Goal: Contribute content

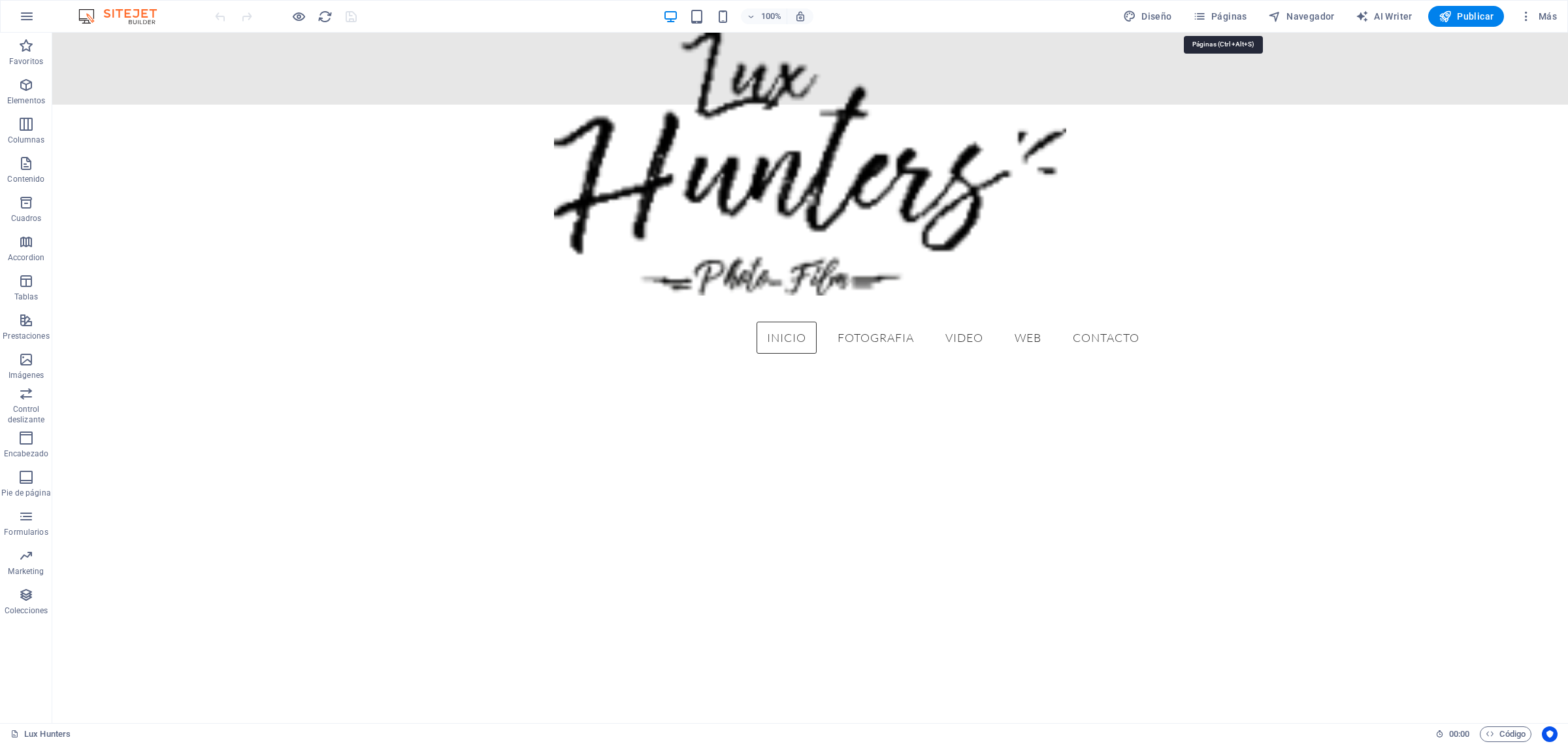
click at [1245, 17] on span "Páginas" at bounding box center [1219, 16] width 54 height 13
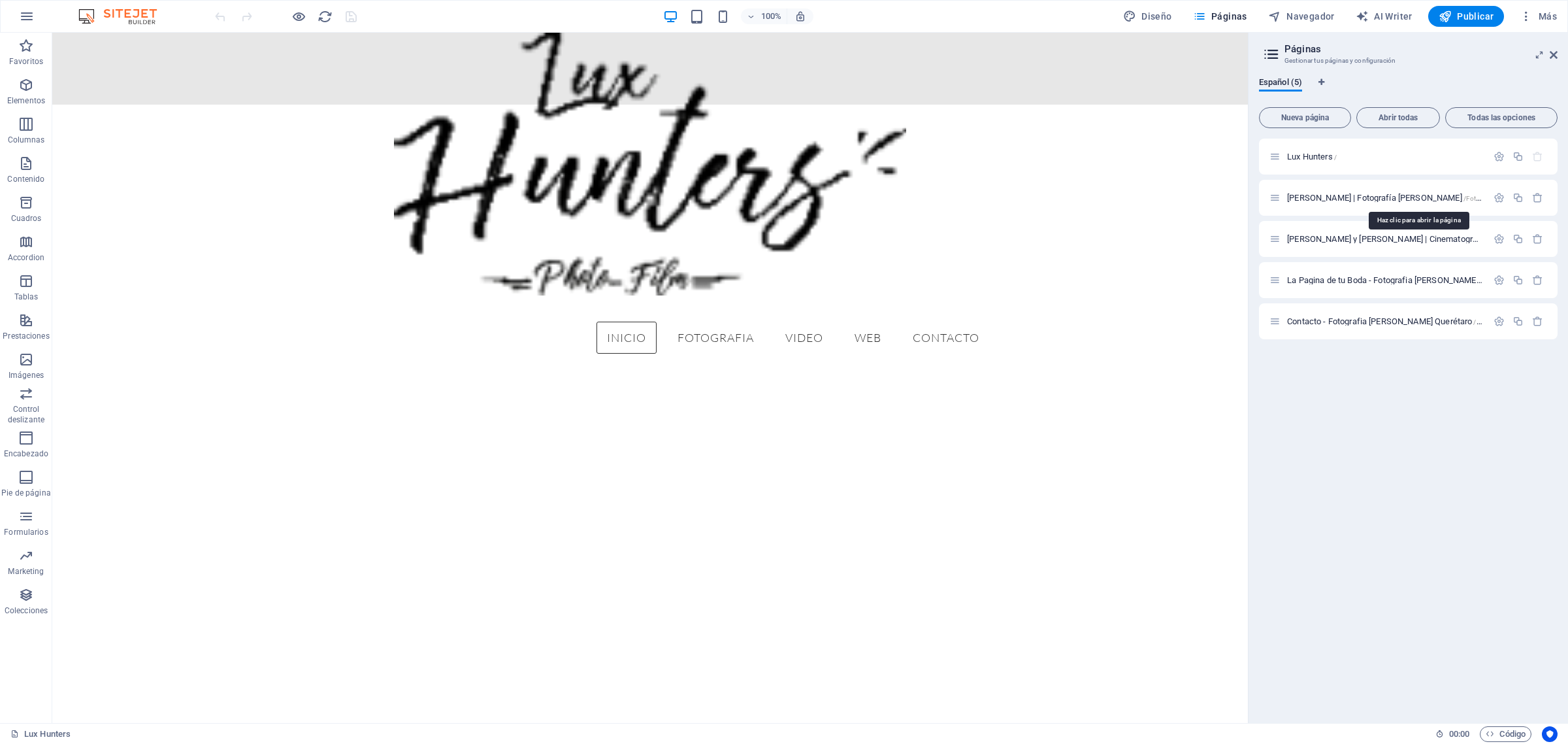
click at [1353, 198] on span "[PERSON_NAME] | Fotografía [PERSON_NAME] /Fotografia-Bodas-Quertaro" at bounding box center [1414, 197] width 257 height 9
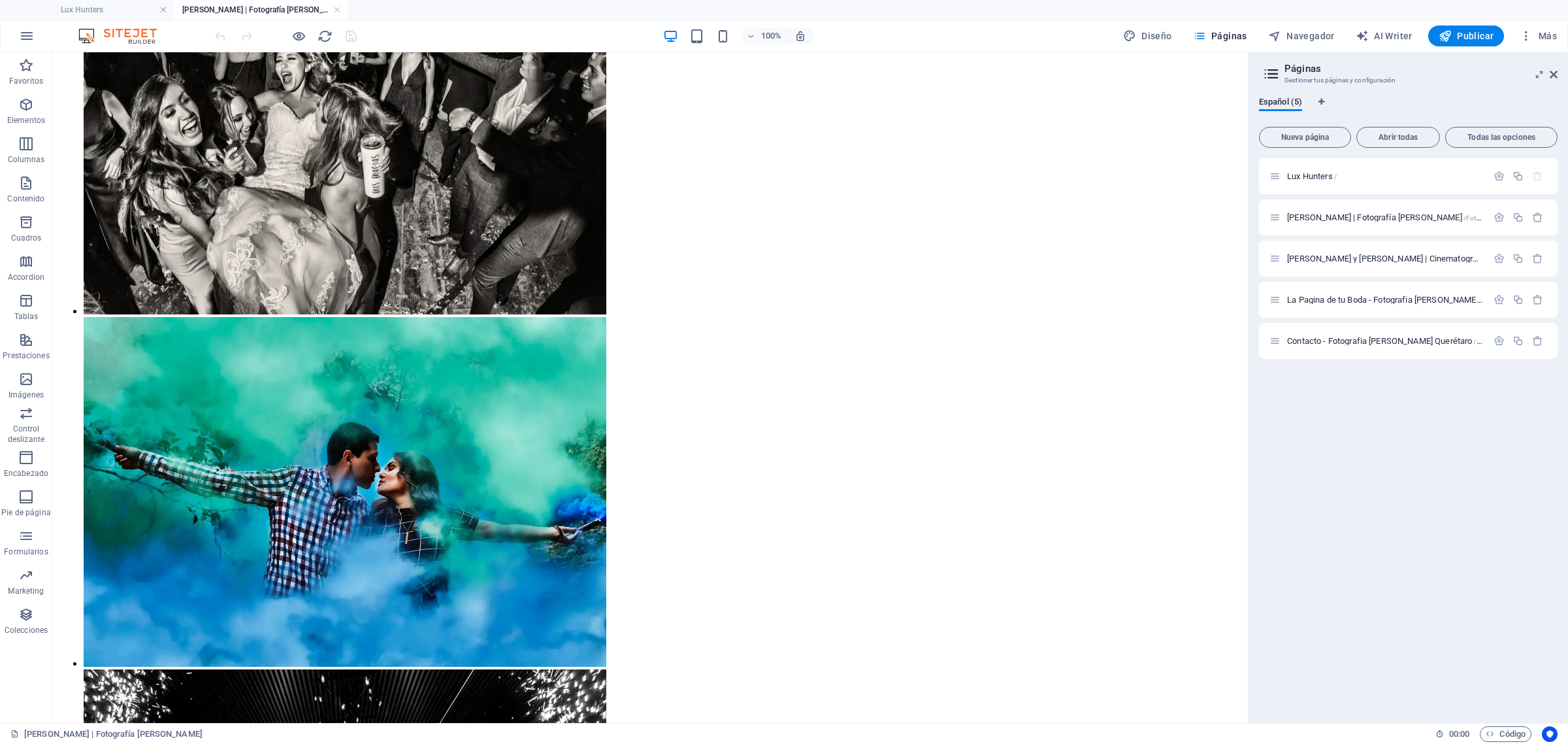
scroll to position [7741, 0]
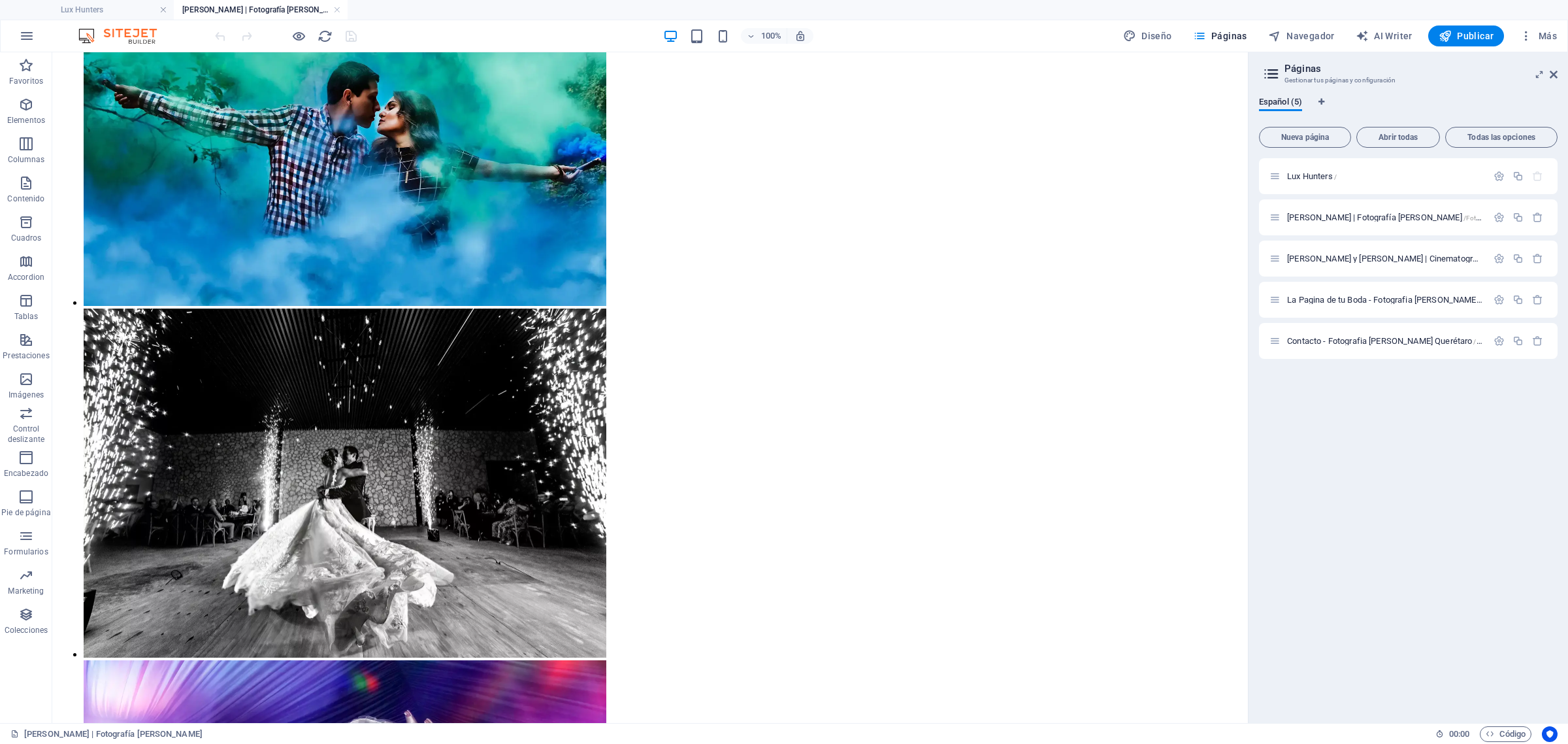
drag, startPoint x: 1239, startPoint y: 655, endPoint x: 1403, endPoint y: 605, distance: 171.5
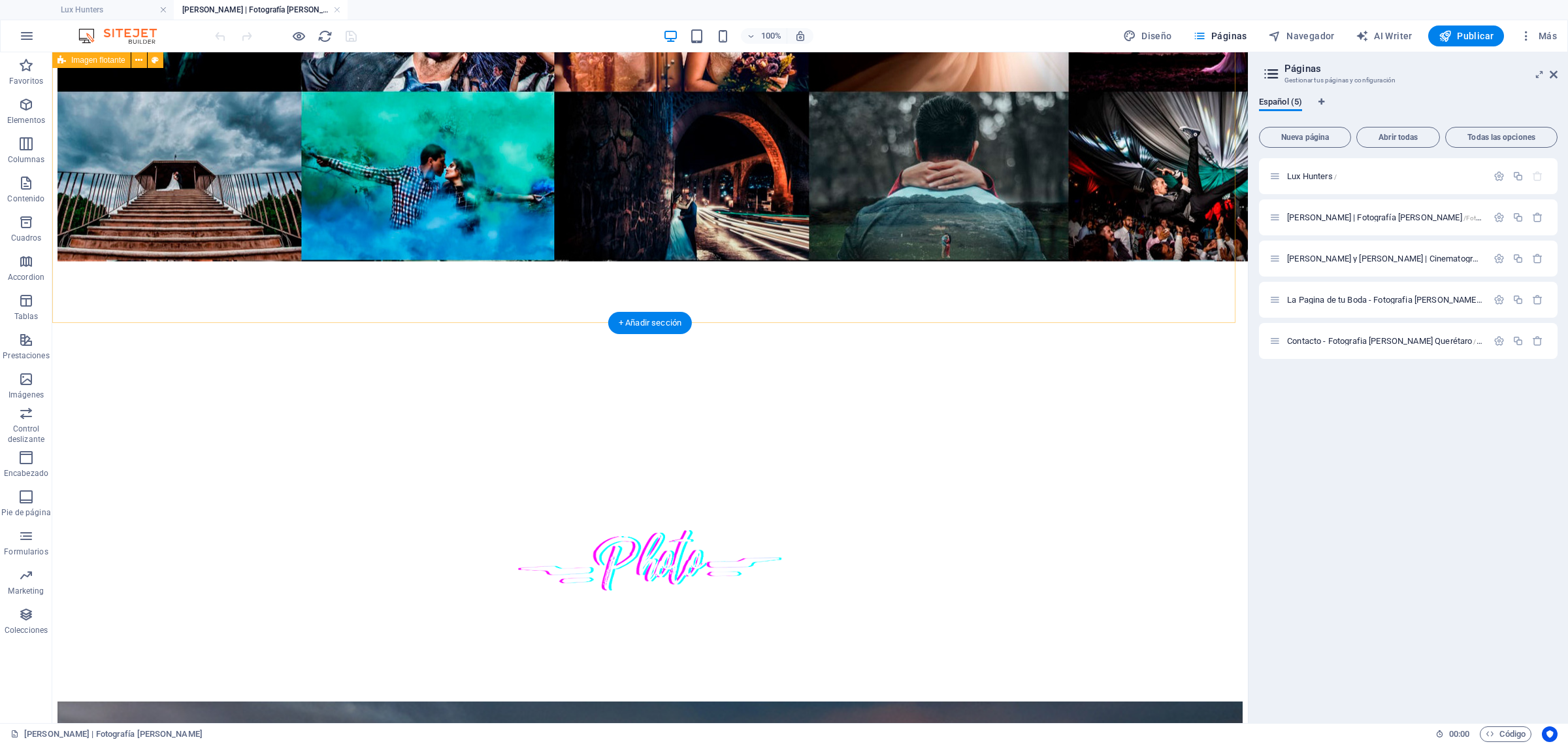
scroll to position [490, 0]
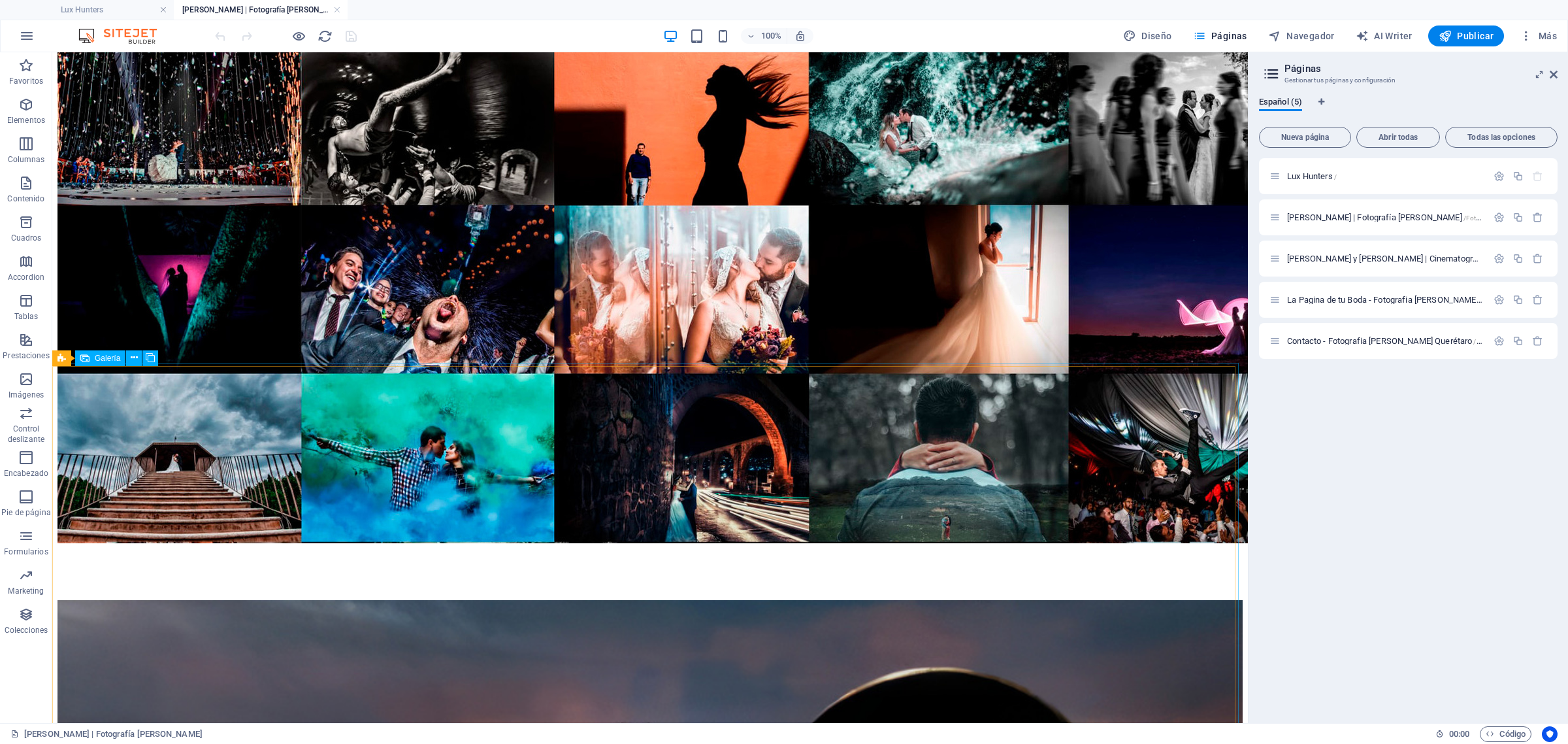
click at [132, 355] on icon at bounding box center [135, 358] width 8 height 13
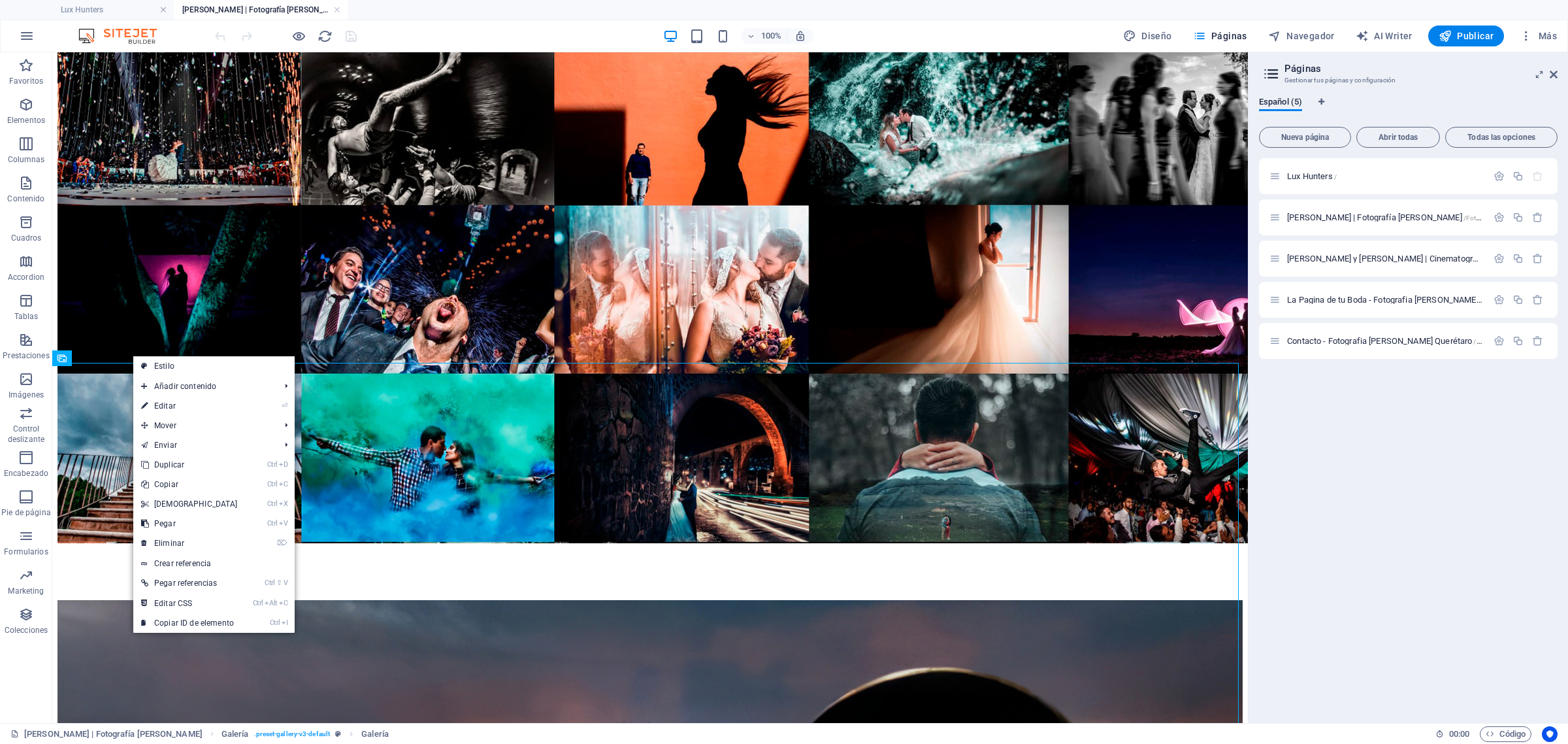
drag, startPoint x: 177, startPoint y: 405, endPoint x: 131, endPoint y: 417, distance: 47.5
click at [177, 405] on link "⏎ Editar" at bounding box center [189, 405] width 112 height 20
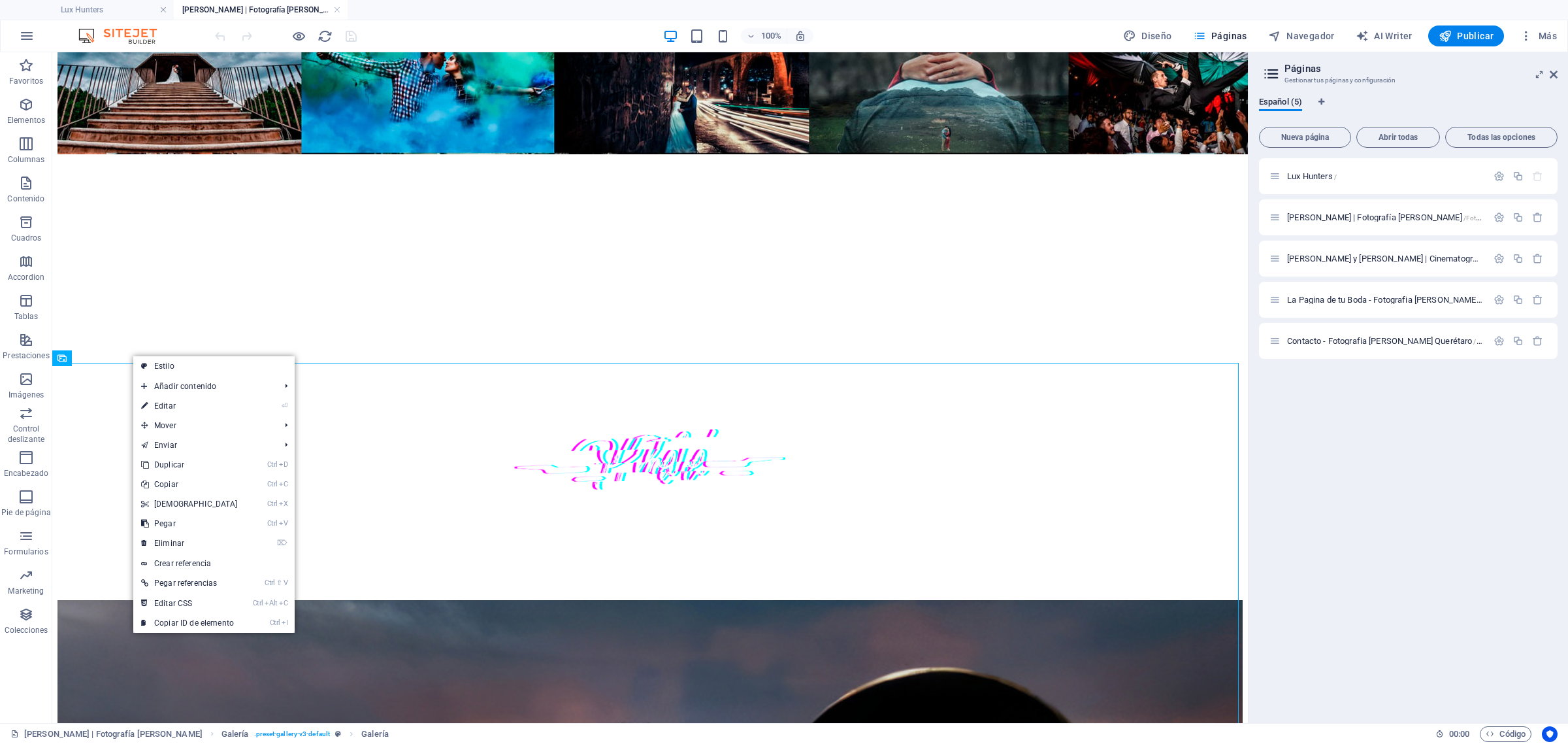
select select "px"
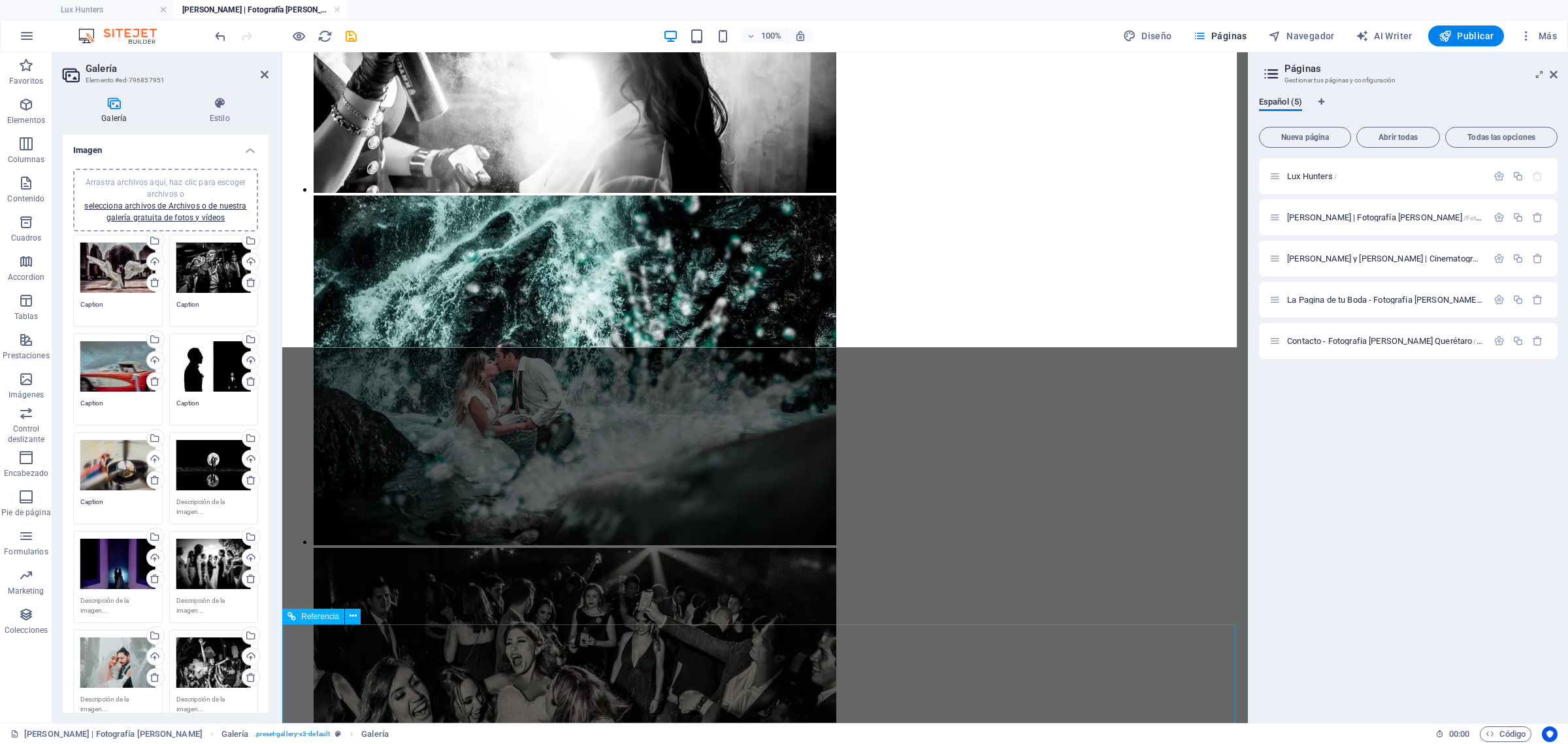
scroll to position [6237, 0]
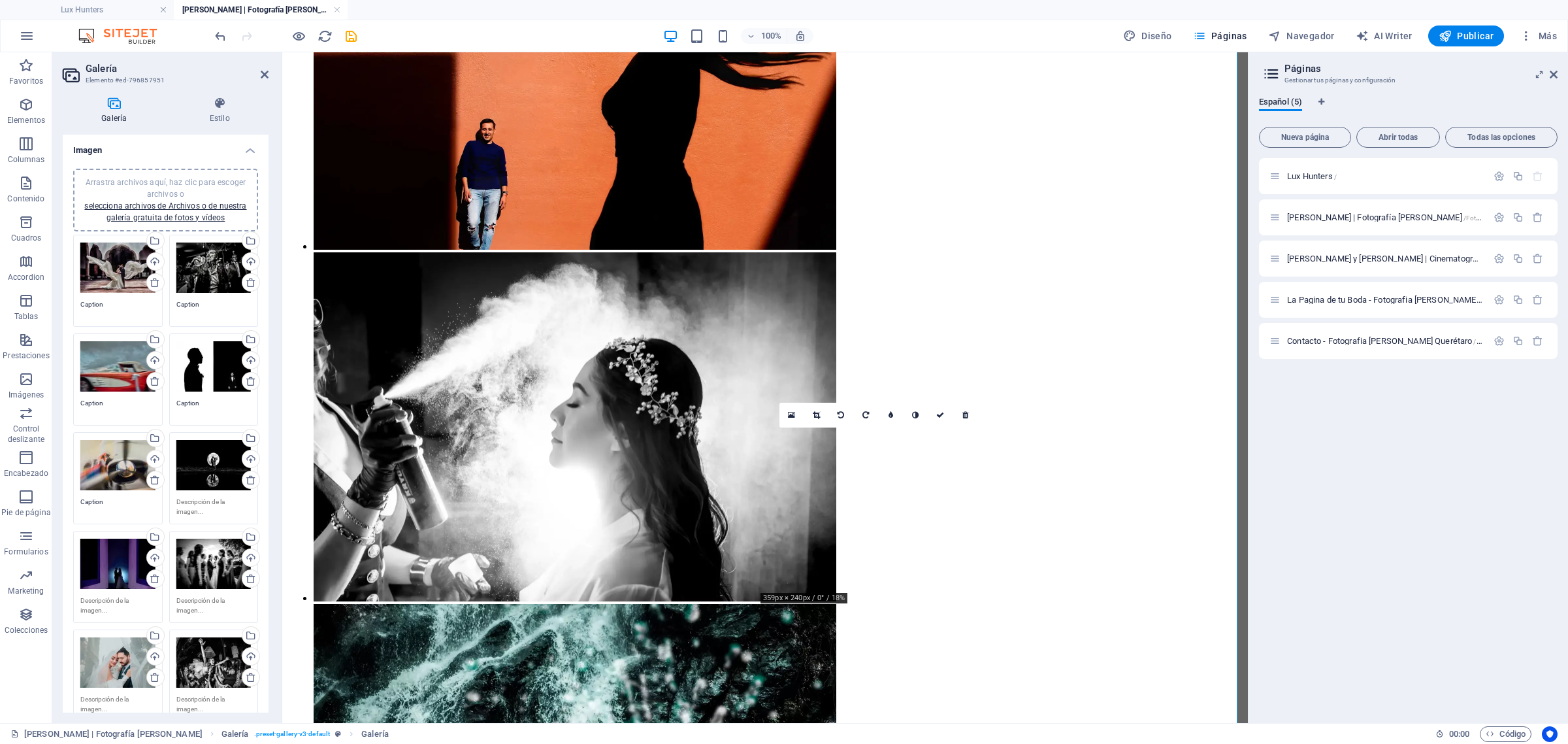
click at [967, 412] on icon at bounding box center [965, 415] width 6 height 8
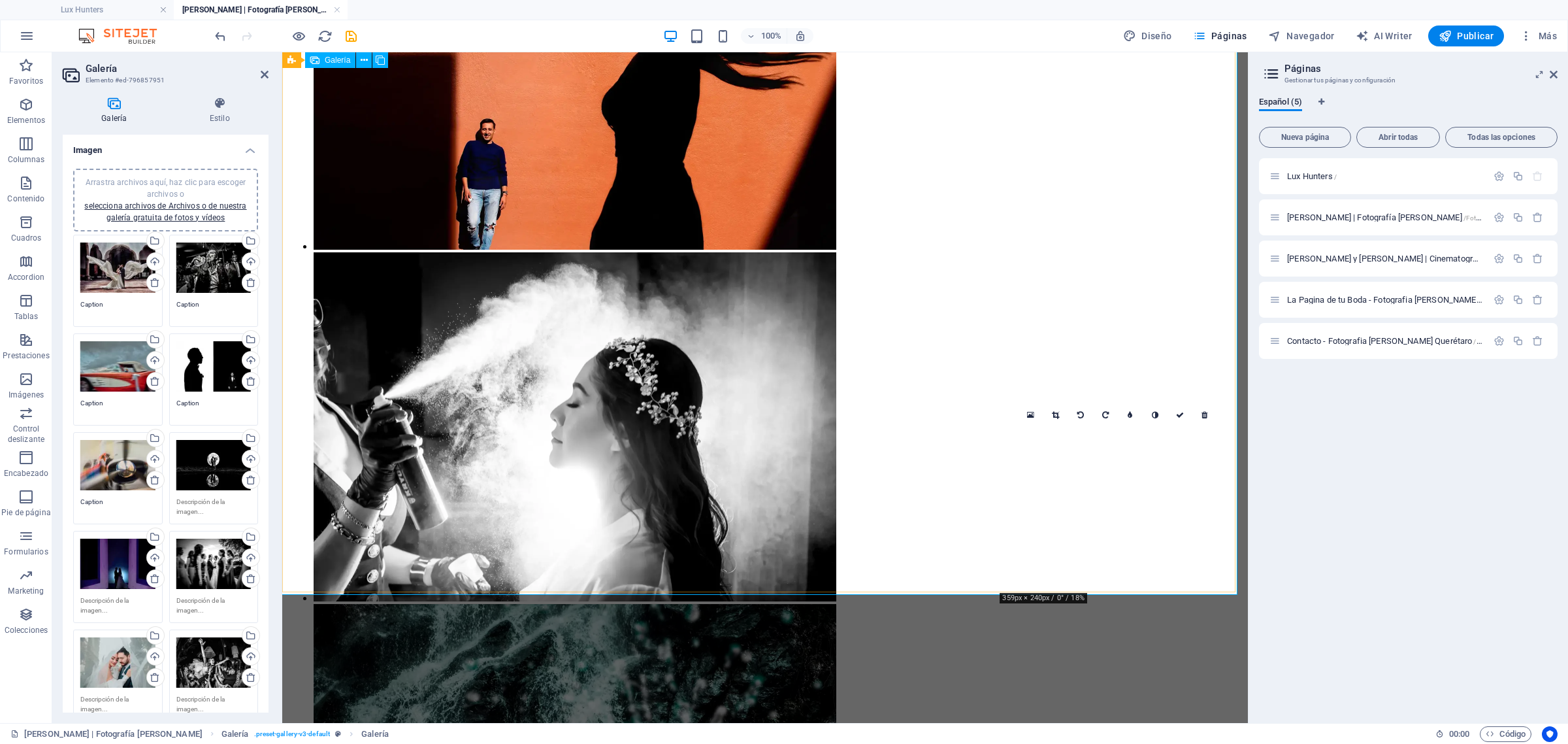
drag, startPoint x: 1116, startPoint y: 492, endPoint x: 884, endPoint y: 477, distance: 232.5
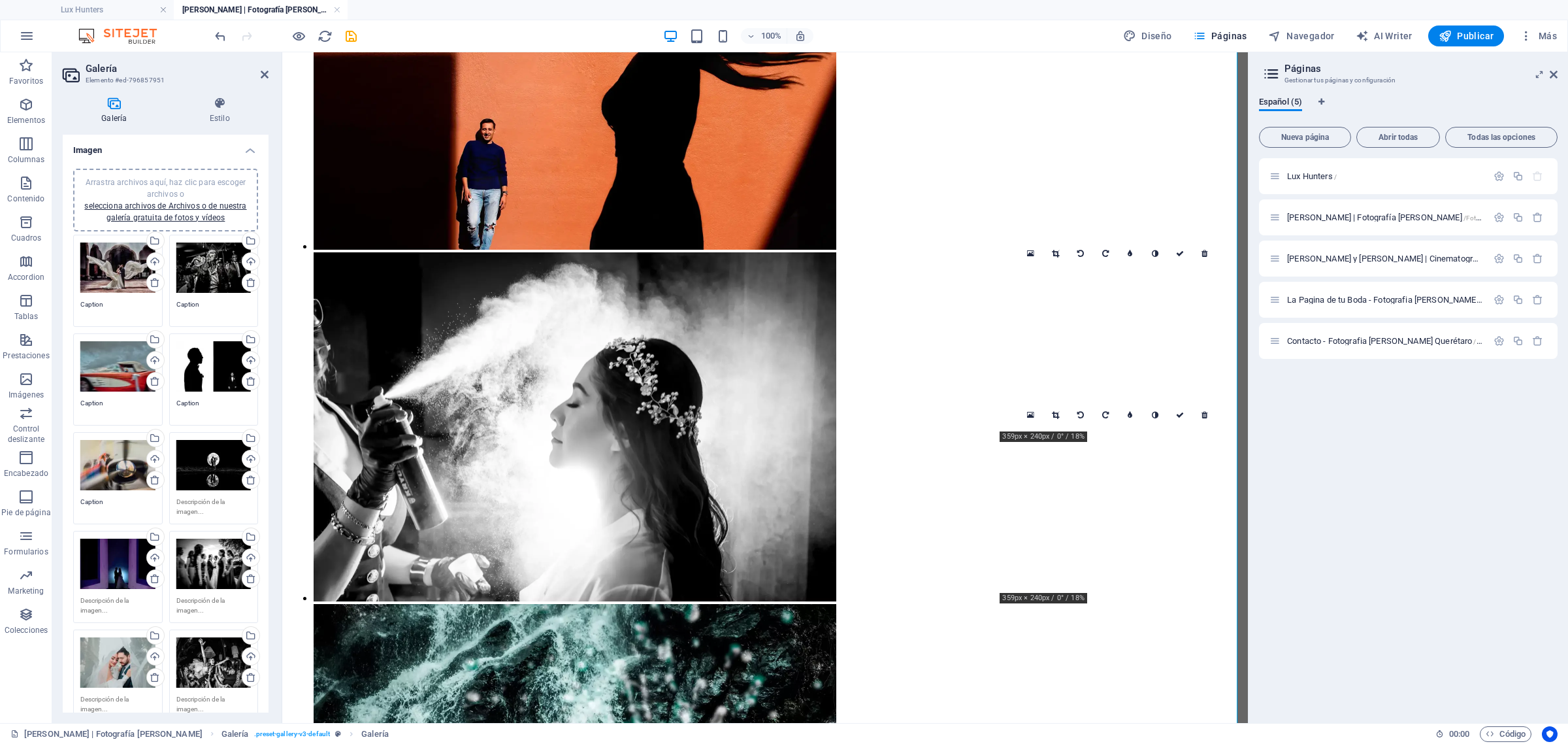
click at [1205, 416] on icon at bounding box center [1204, 415] width 6 height 8
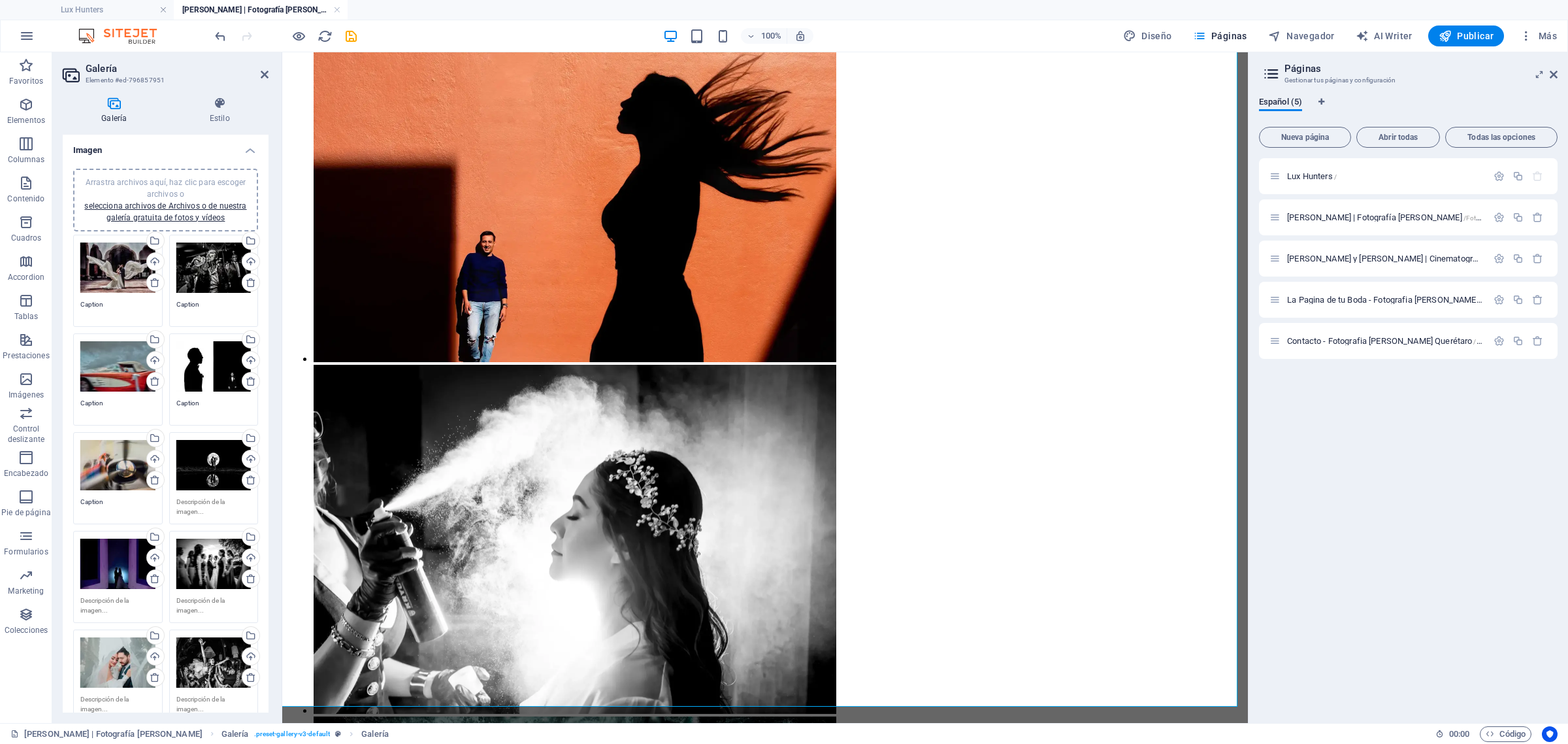
scroll to position [6115, 0]
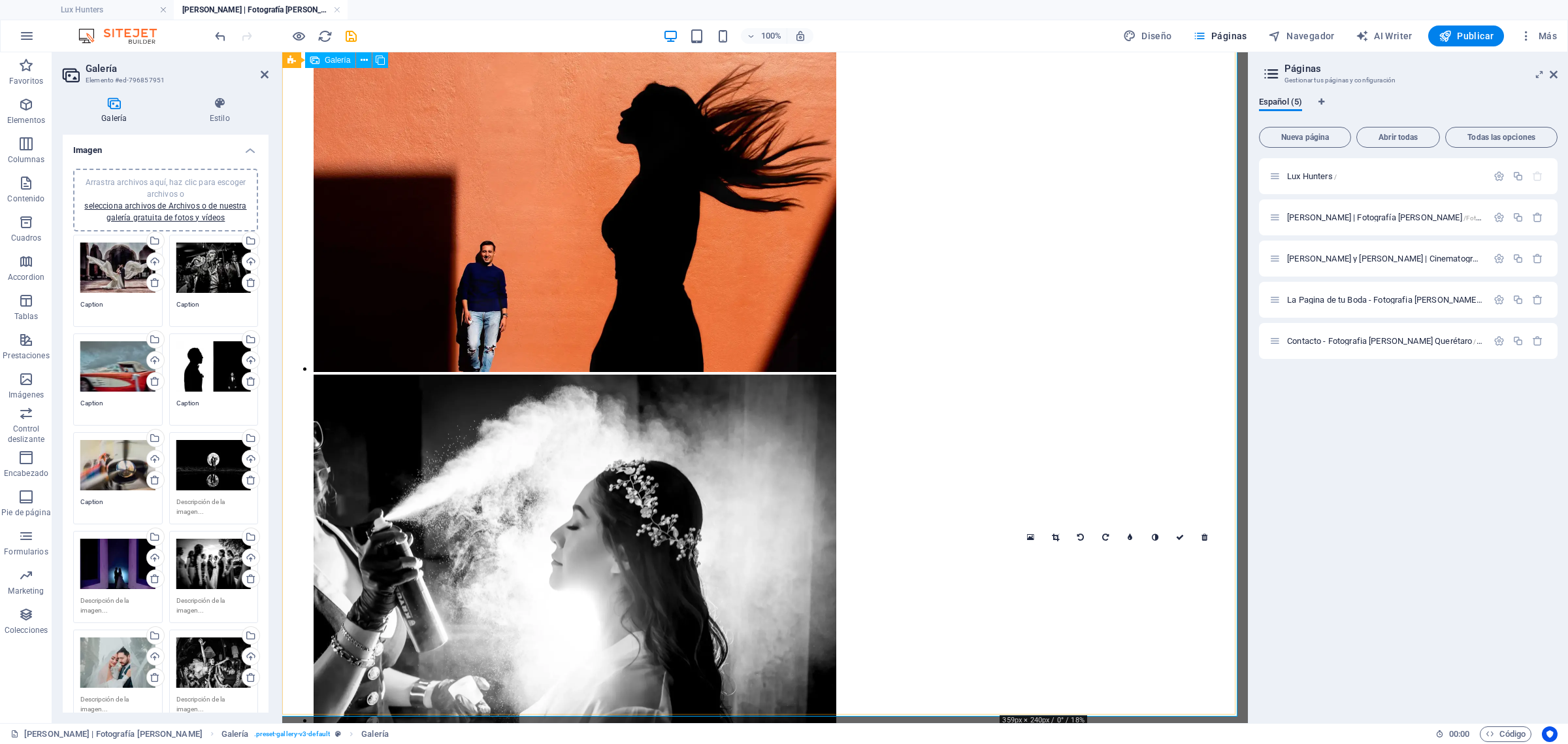
drag, startPoint x: 1092, startPoint y: 626, endPoint x: 1243, endPoint y: 288, distance: 370.2
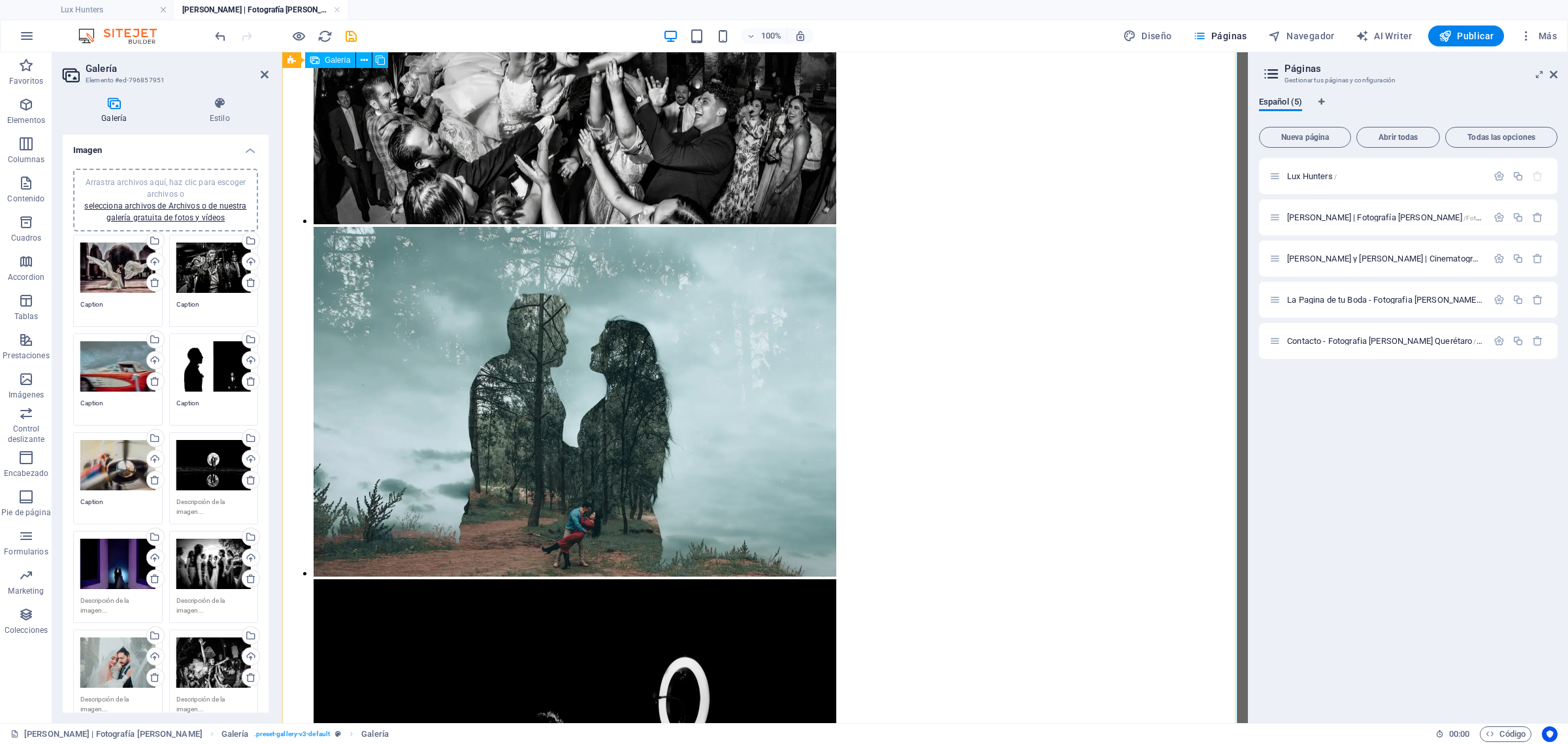
scroll to position [5225, 0]
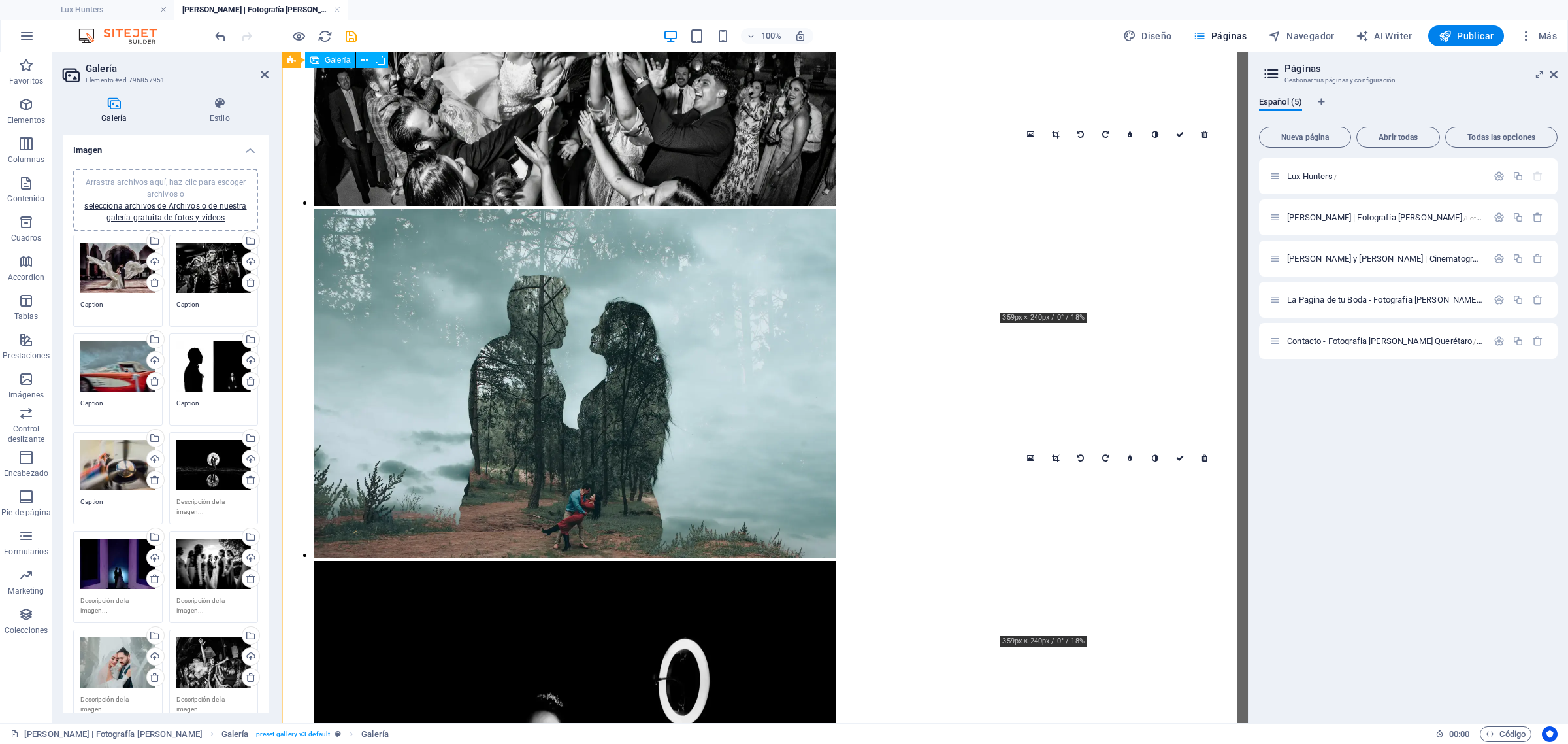
drag, startPoint x: 1091, startPoint y: 536, endPoint x: 1150, endPoint y: 117, distance: 423.1
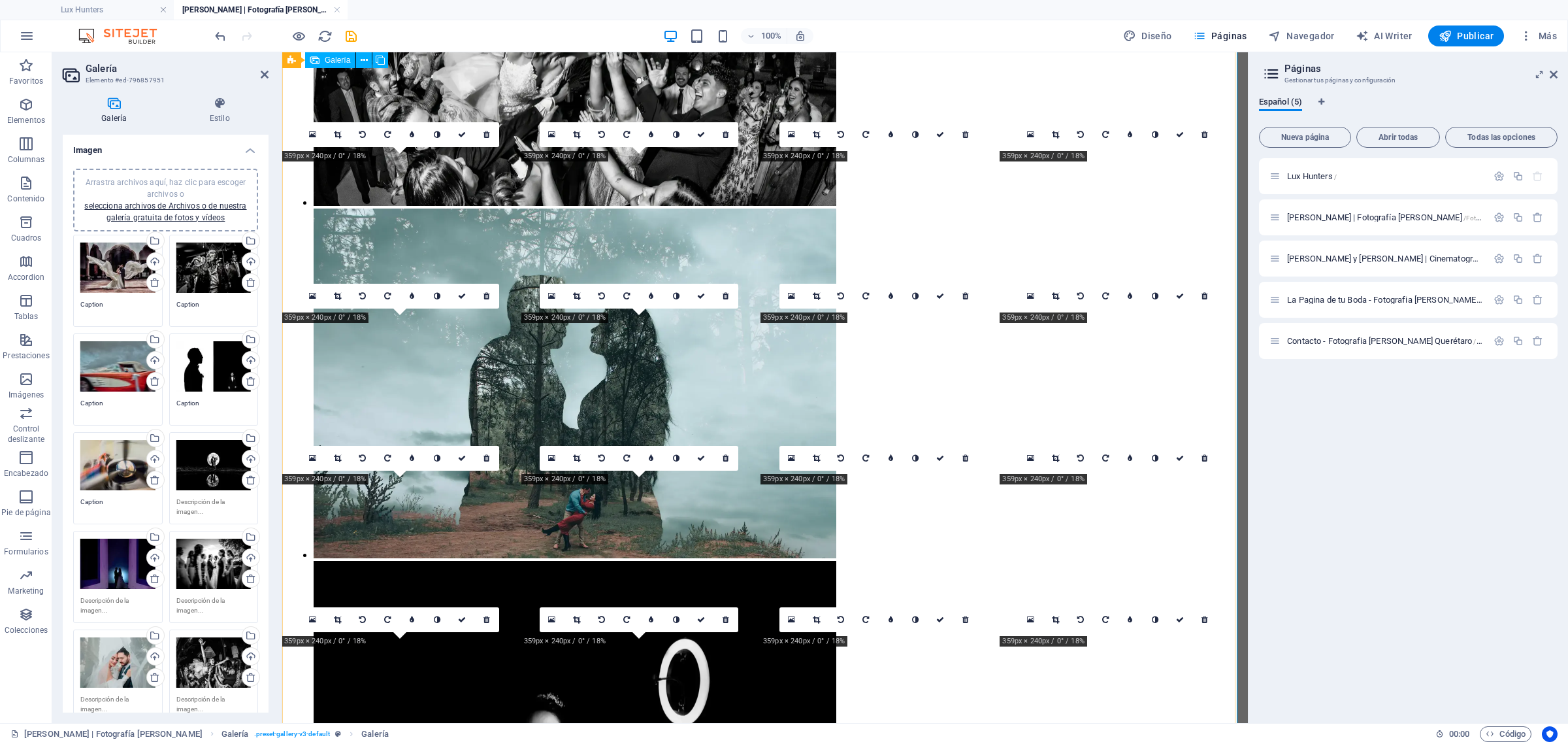
scroll to position [4787, 0]
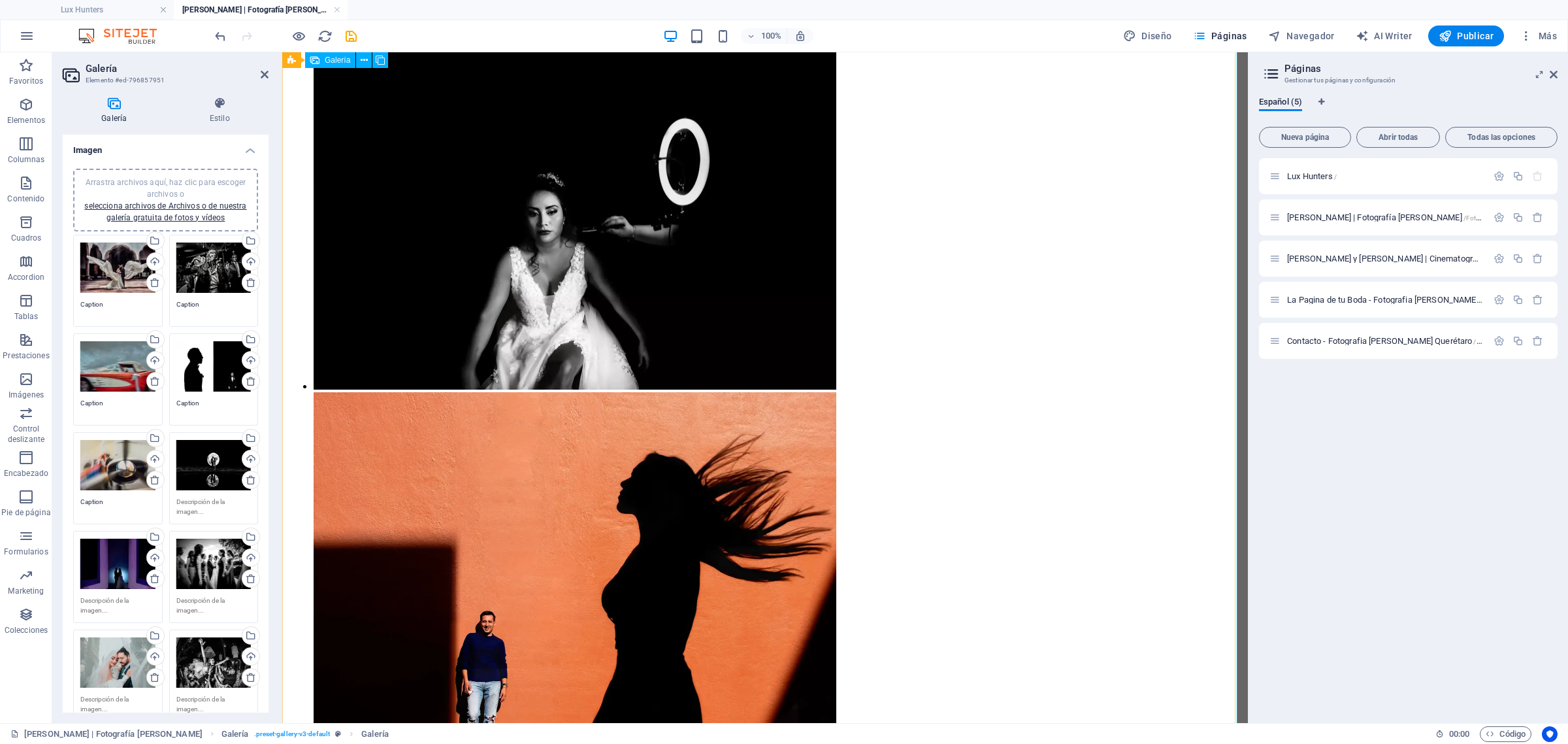
drag, startPoint x: 1243, startPoint y: 516, endPoint x: 1566, endPoint y: 658, distance: 352.8
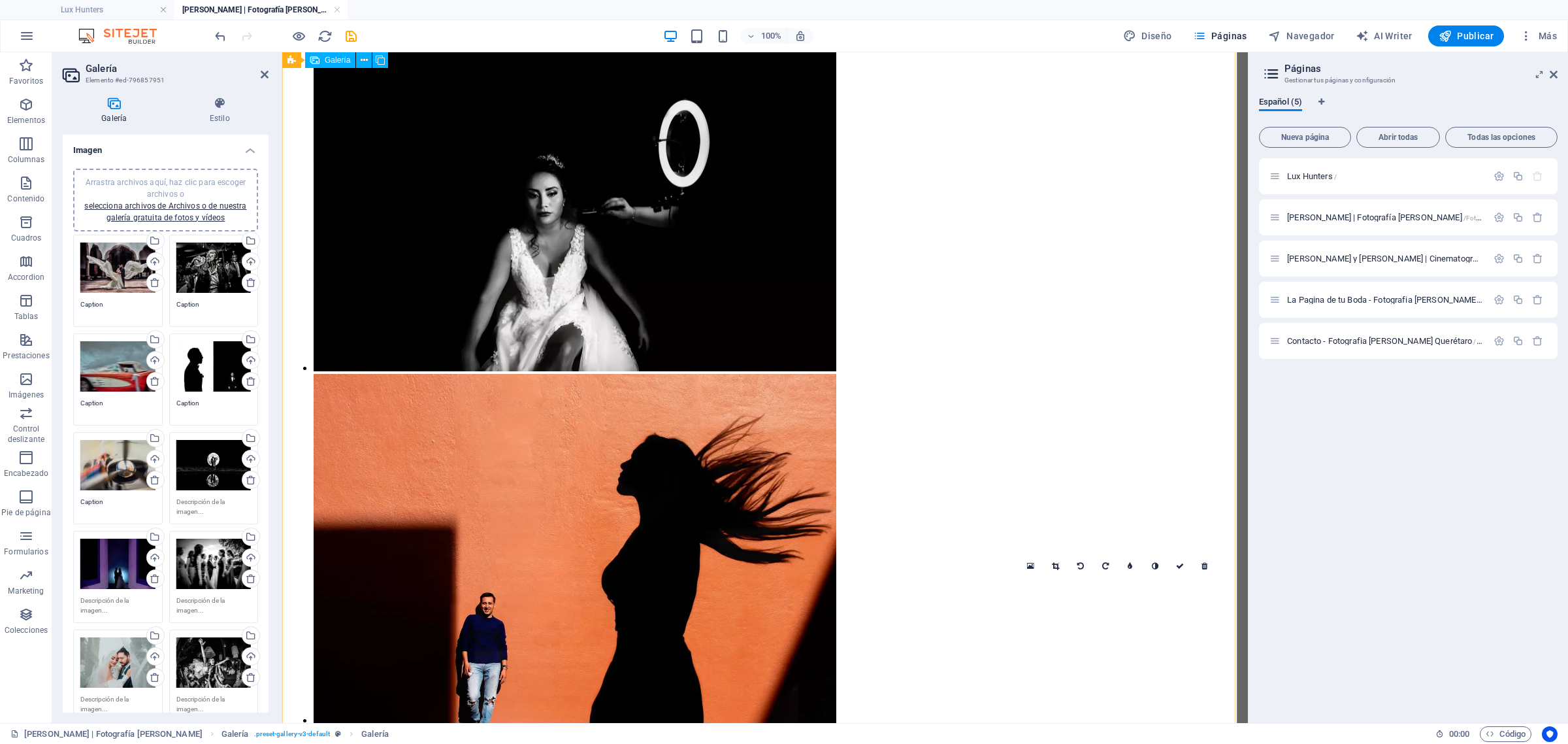
drag, startPoint x: 1102, startPoint y: 639, endPoint x: 1137, endPoint y: 171, distance: 469.3
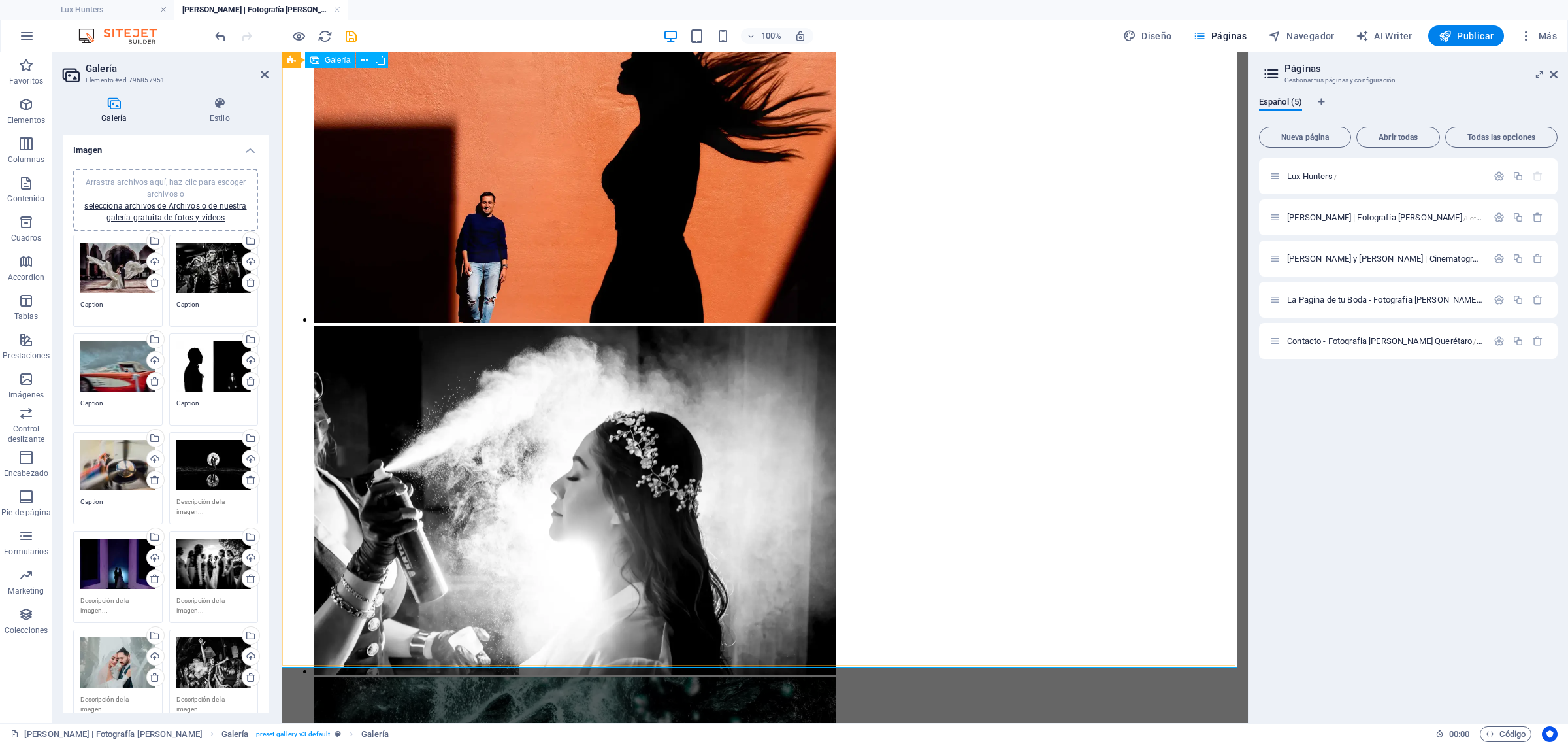
scroll to position [6137, 0]
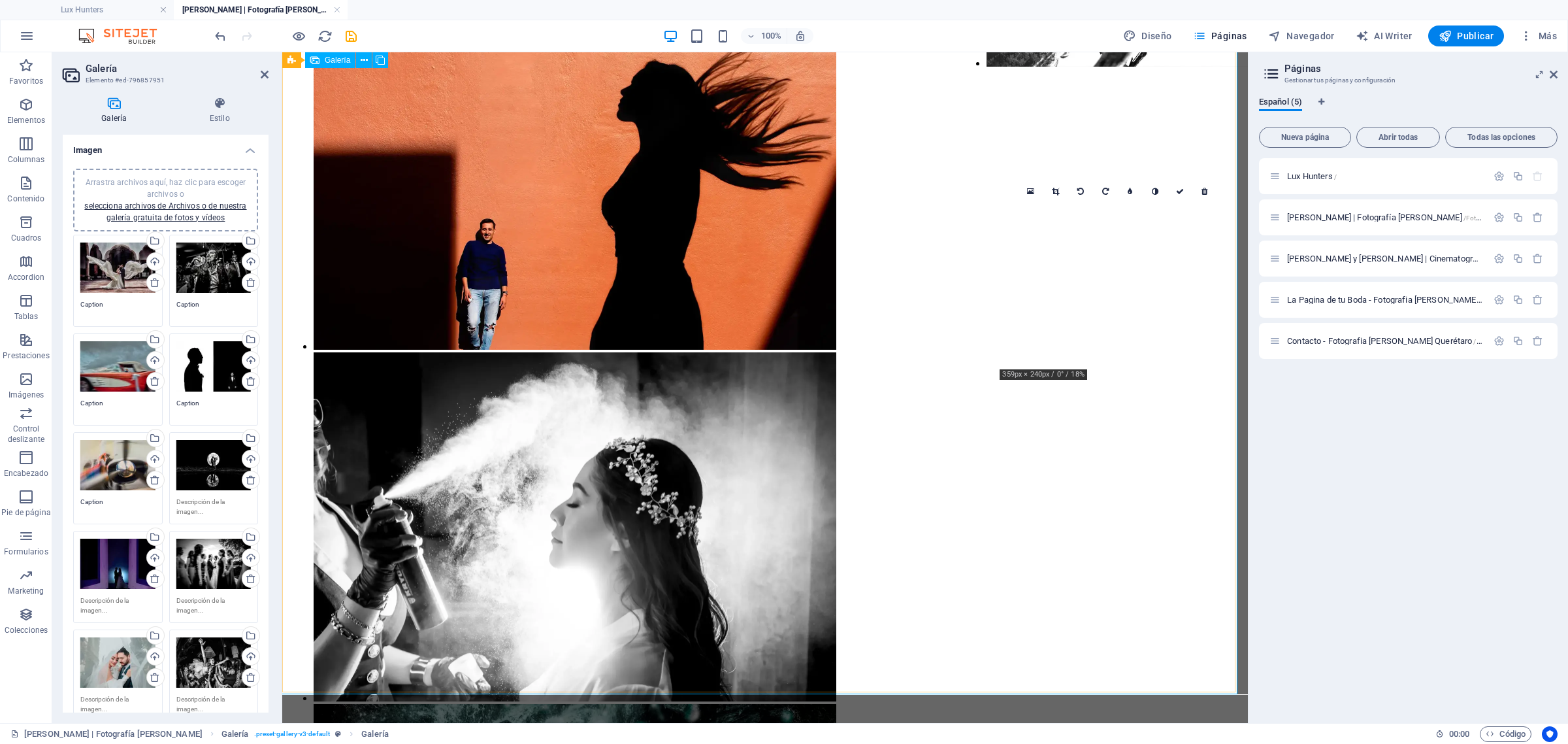
drag, startPoint x: 1125, startPoint y: 285, endPoint x: 1239, endPoint y: 591, distance: 326.5
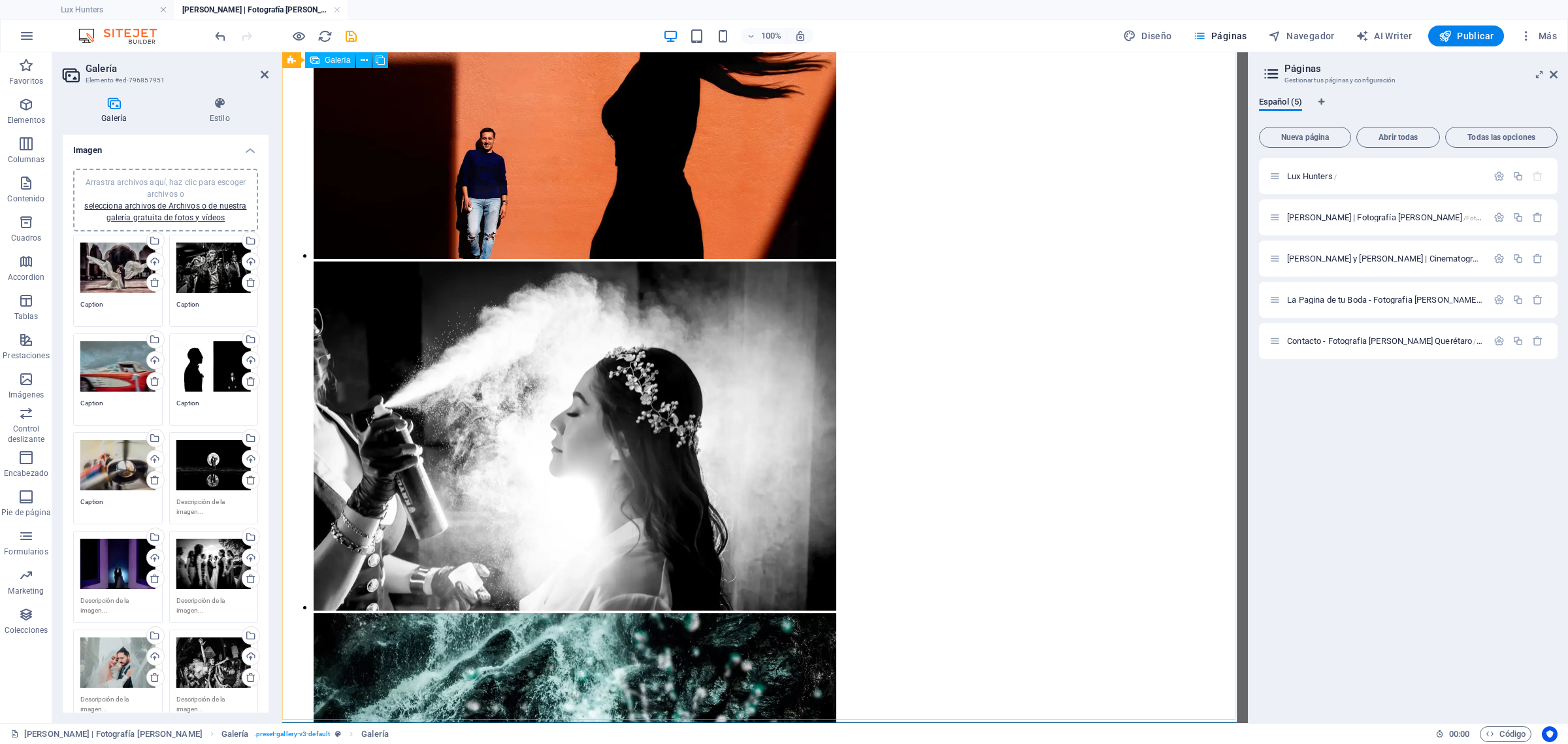
scroll to position [6046, 0]
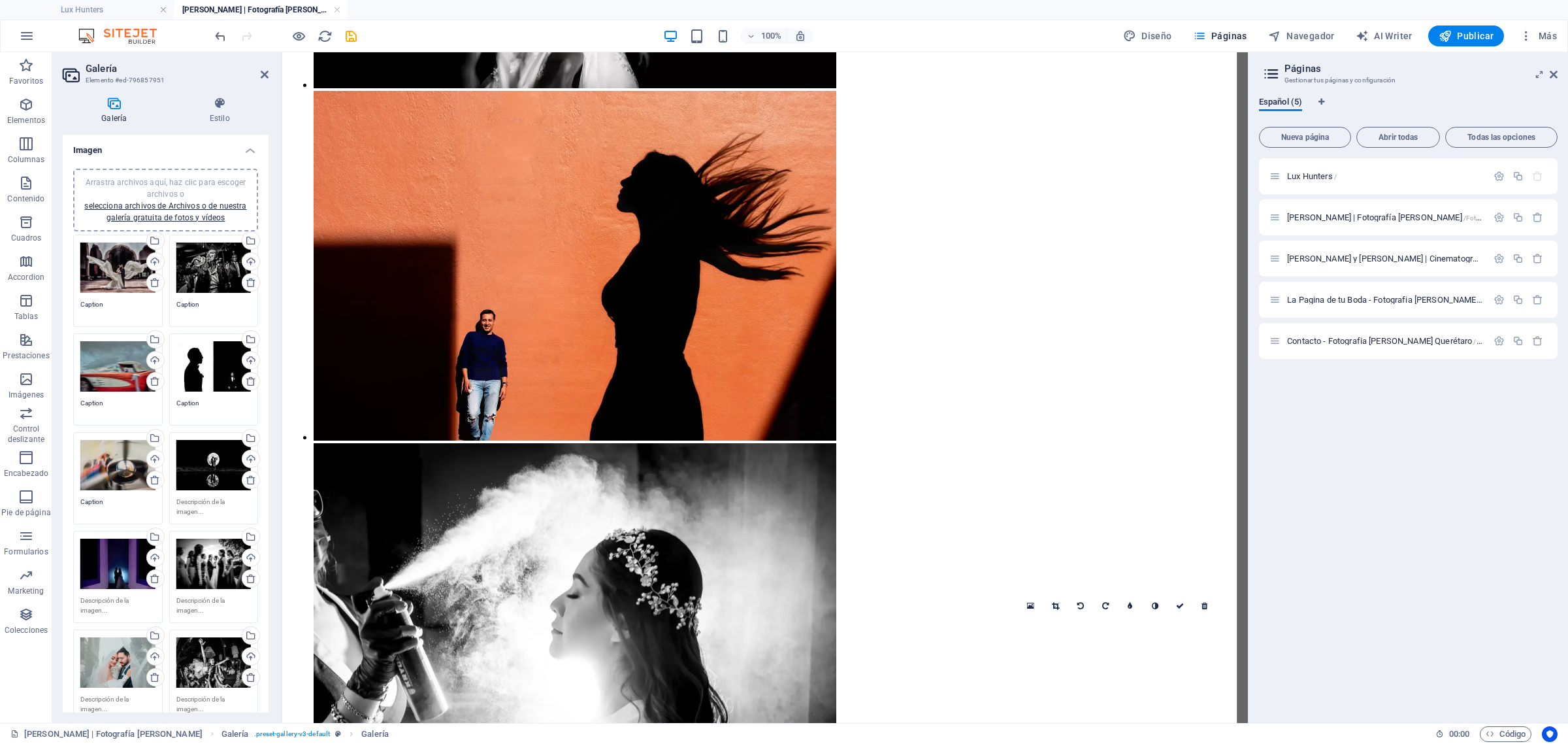
click at [1204, 599] on link at bounding box center [1205, 605] width 25 height 25
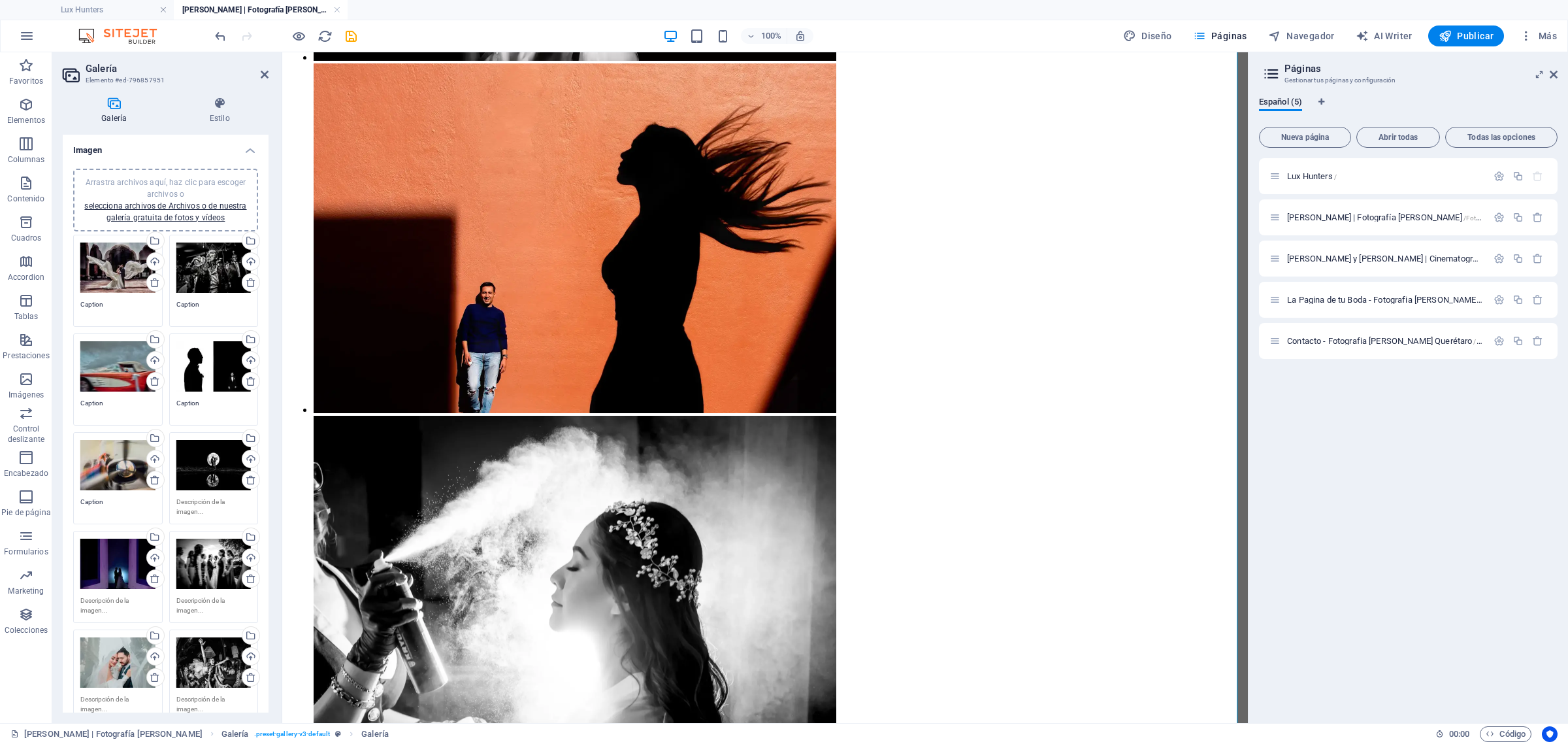
scroll to position [6082, 0]
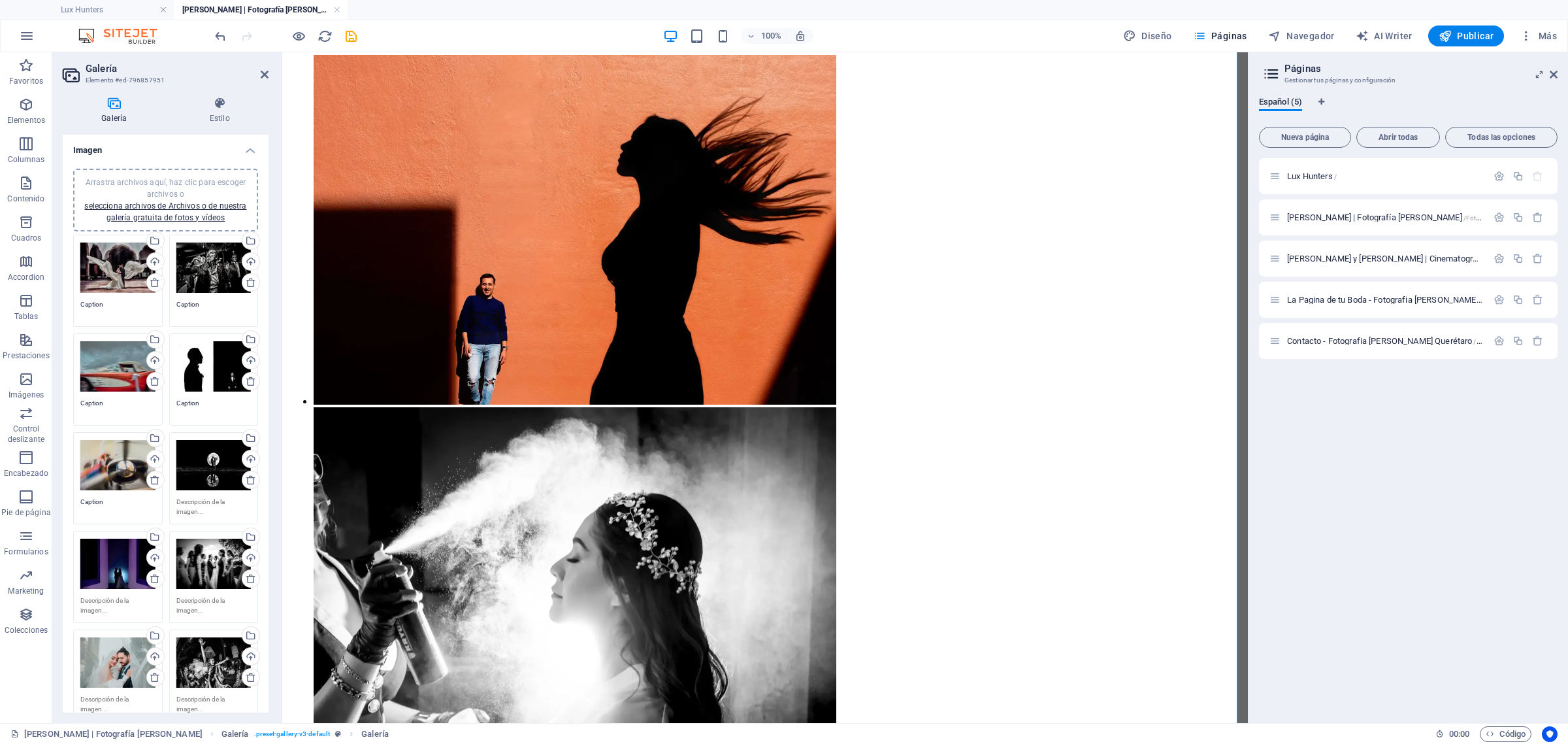
drag, startPoint x: 1240, startPoint y: 624, endPoint x: 1547, endPoint y: 679, distance: 311.9
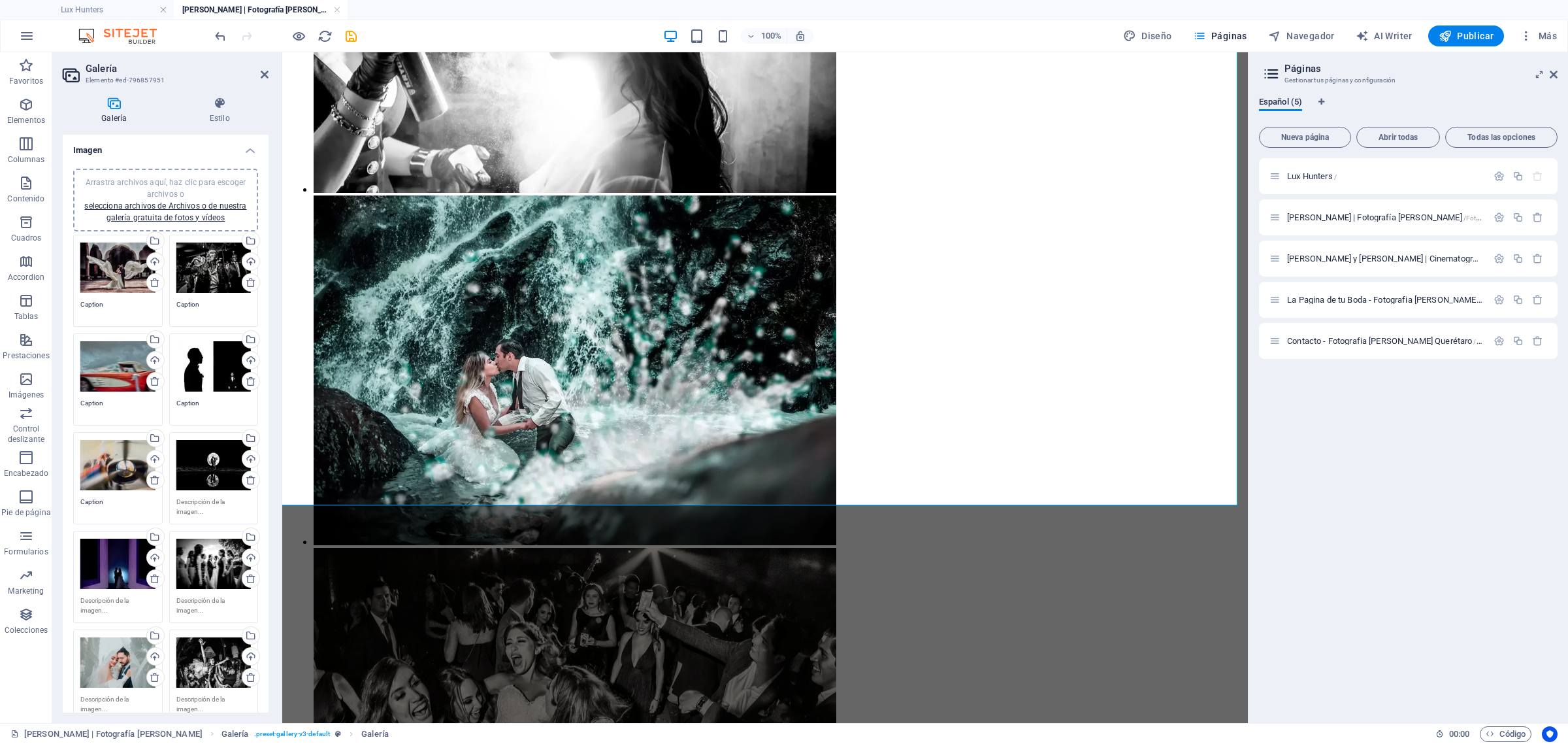
scroll to position [6227, 0]
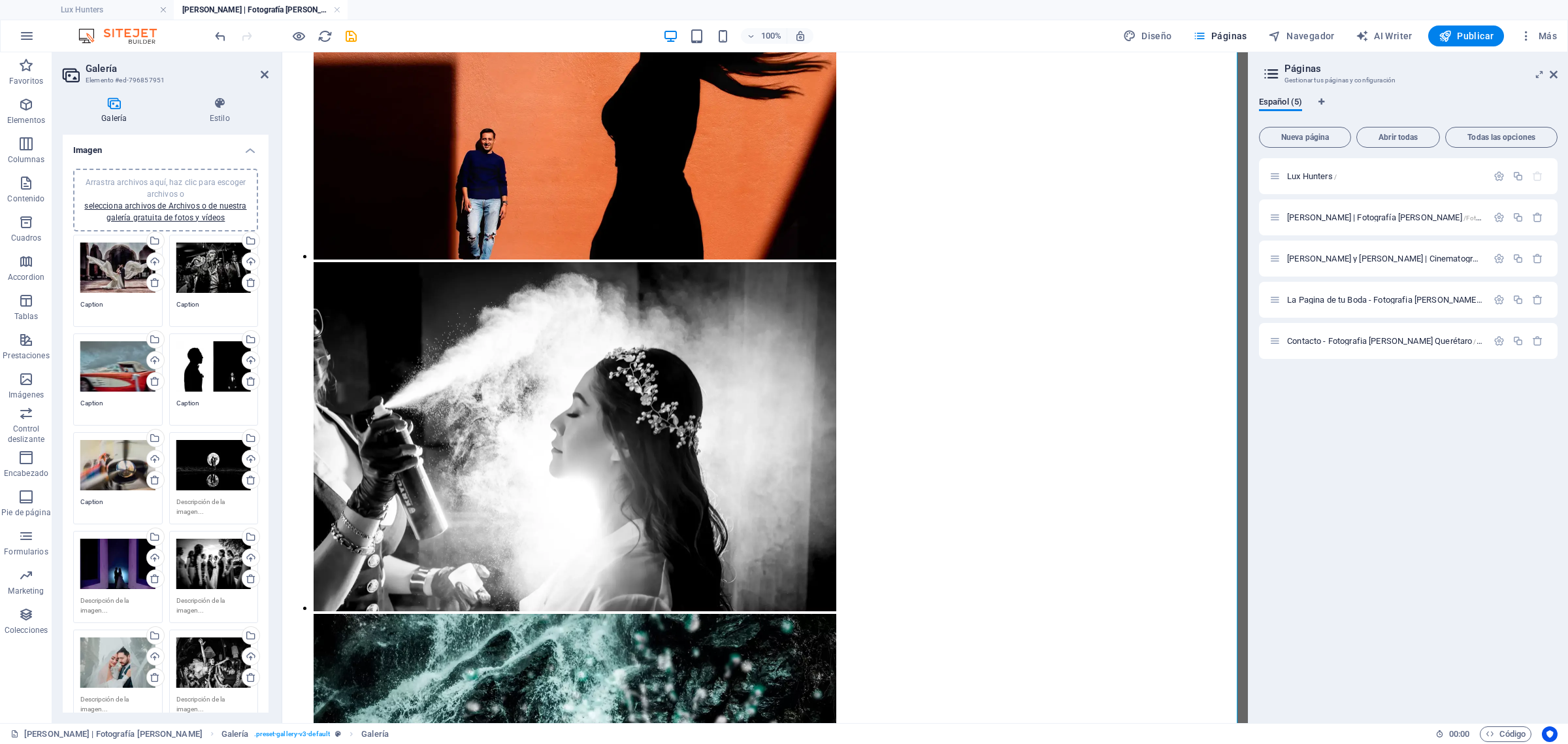
drag, startPoint x: 1243, startPoint y: 485, endPoint x: 1530, endPoint y: 704, distance: 361.0
click at [488, 425] on icon at bounding box center [487, 424] width 6 height 8
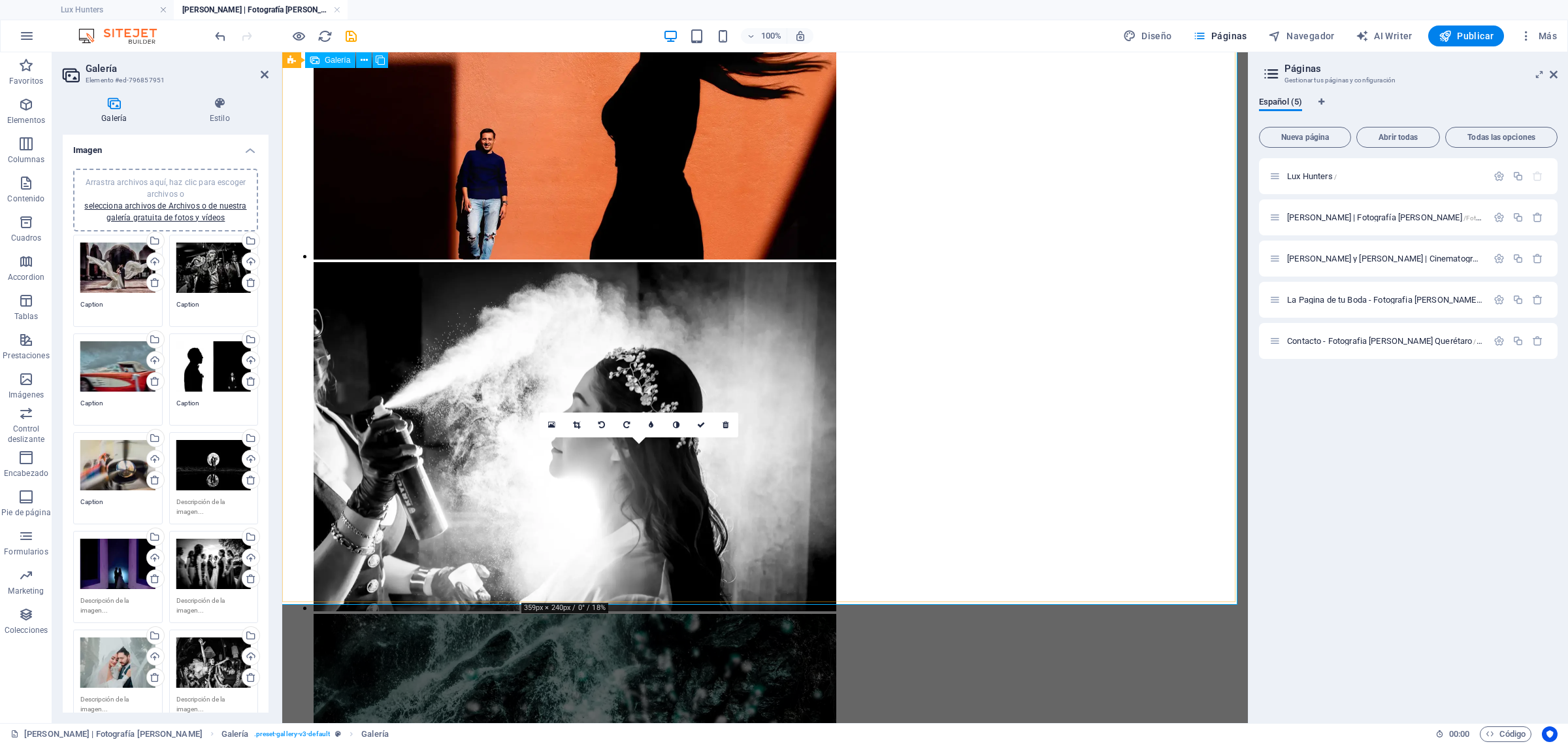
drag, startPoint x: 616, startPoint y: 469, endPoint x: 378, endPoint y: 467, distance: 238.0
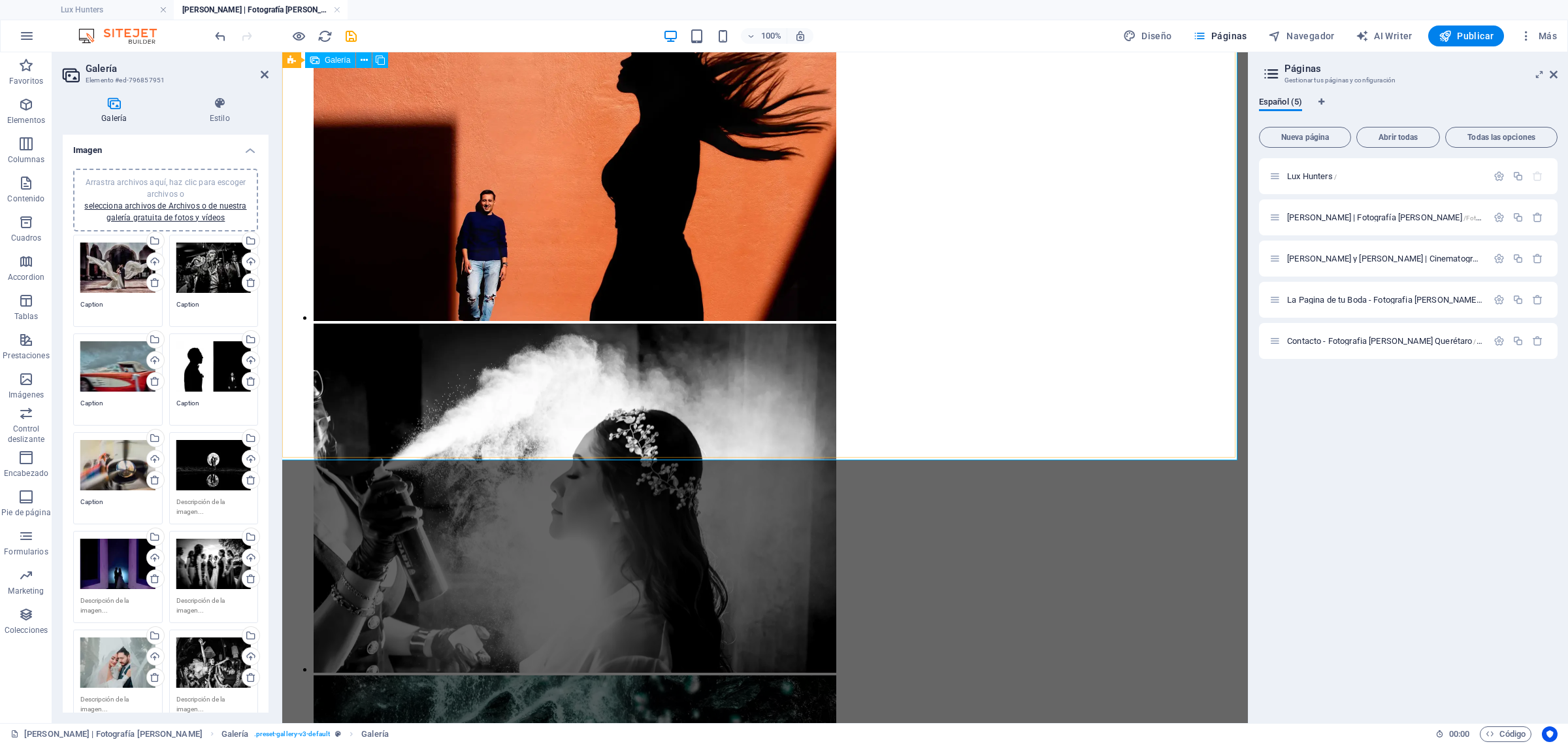
scroll to position [6483, 0]
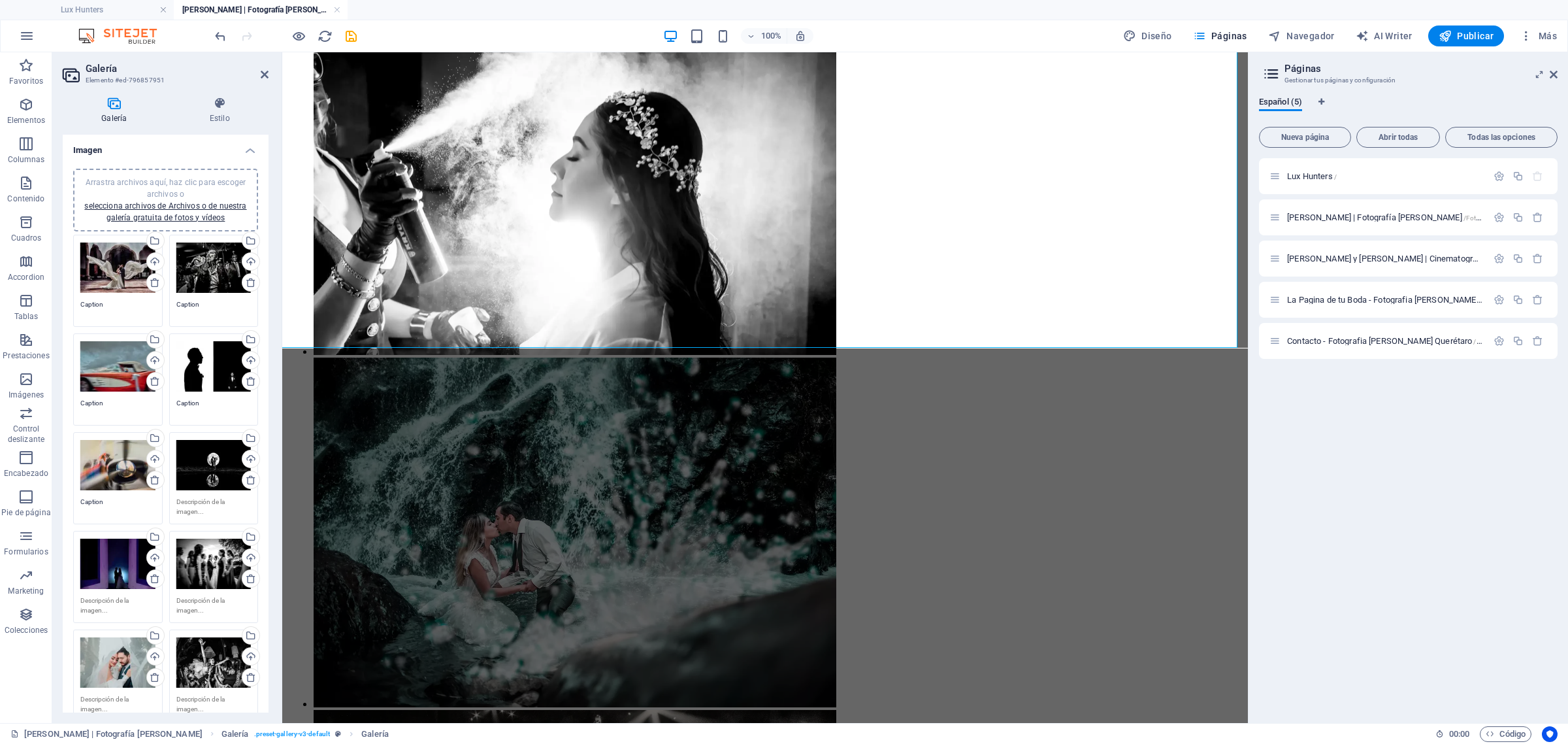
click at [1465, 33] on span "Publicar" at bounding box center [1466, 36] width 56 height 13
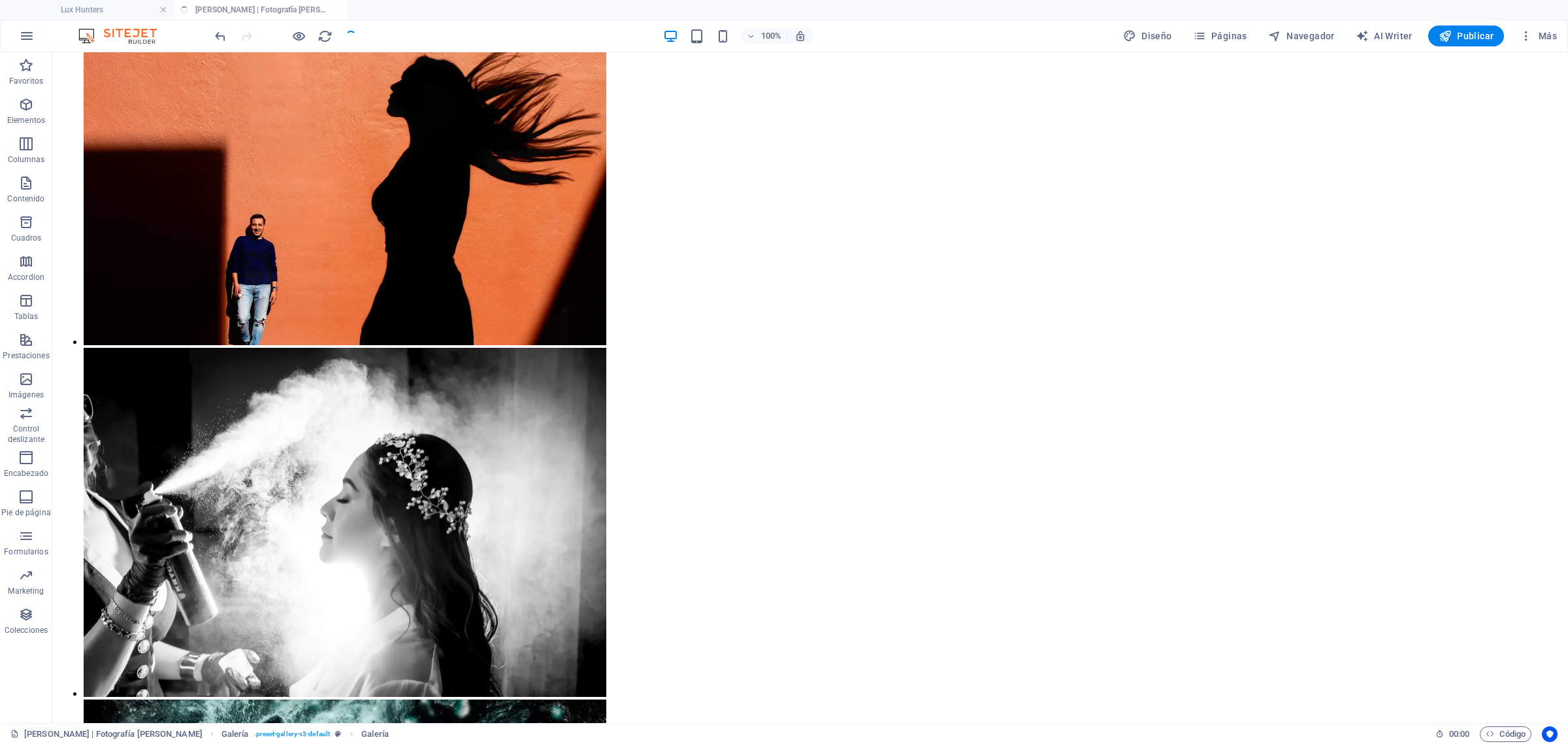
scroll to position [9751, 0]
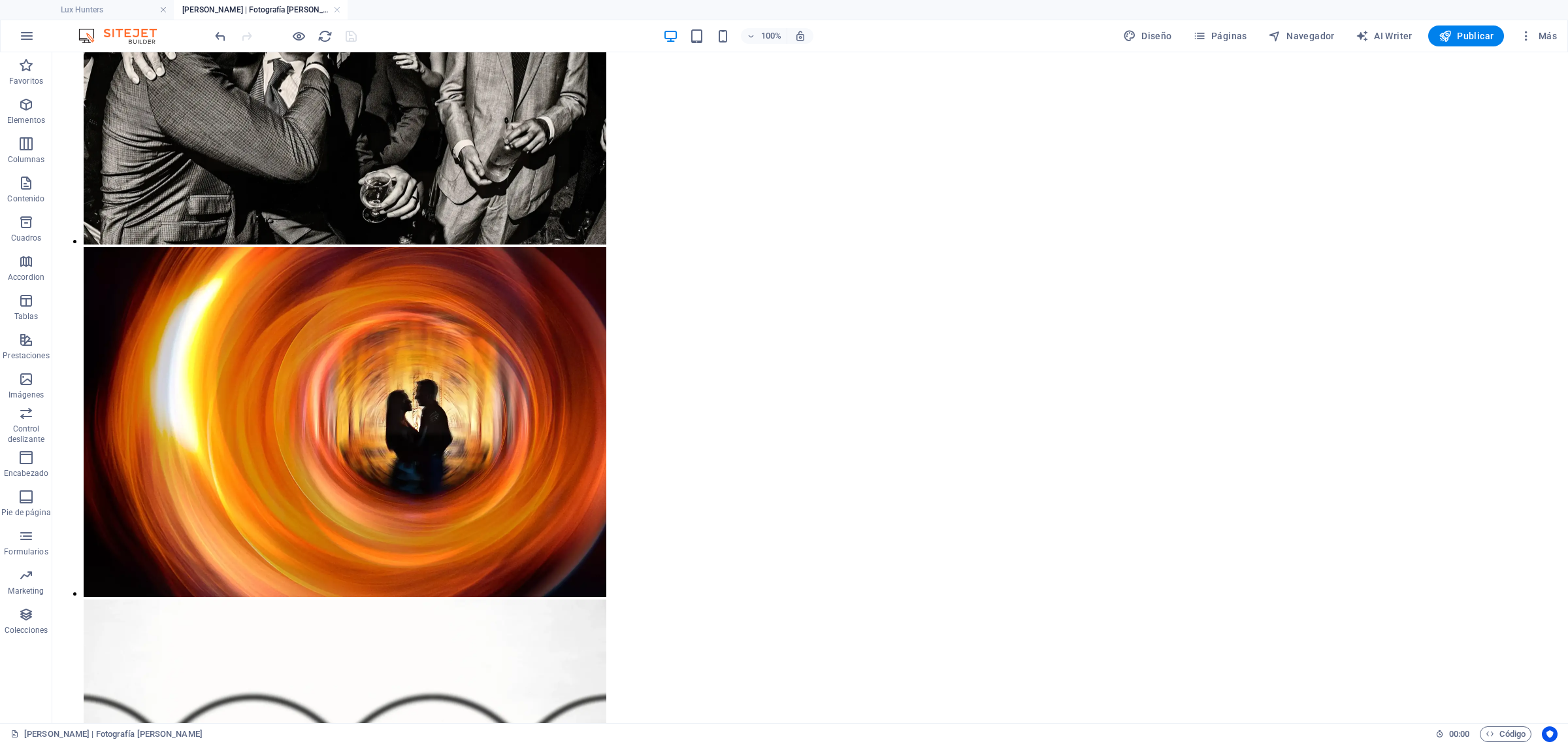
click at [1494, 30] on button "Publicar" at bounding box center [1466, 36] width 77 height 21
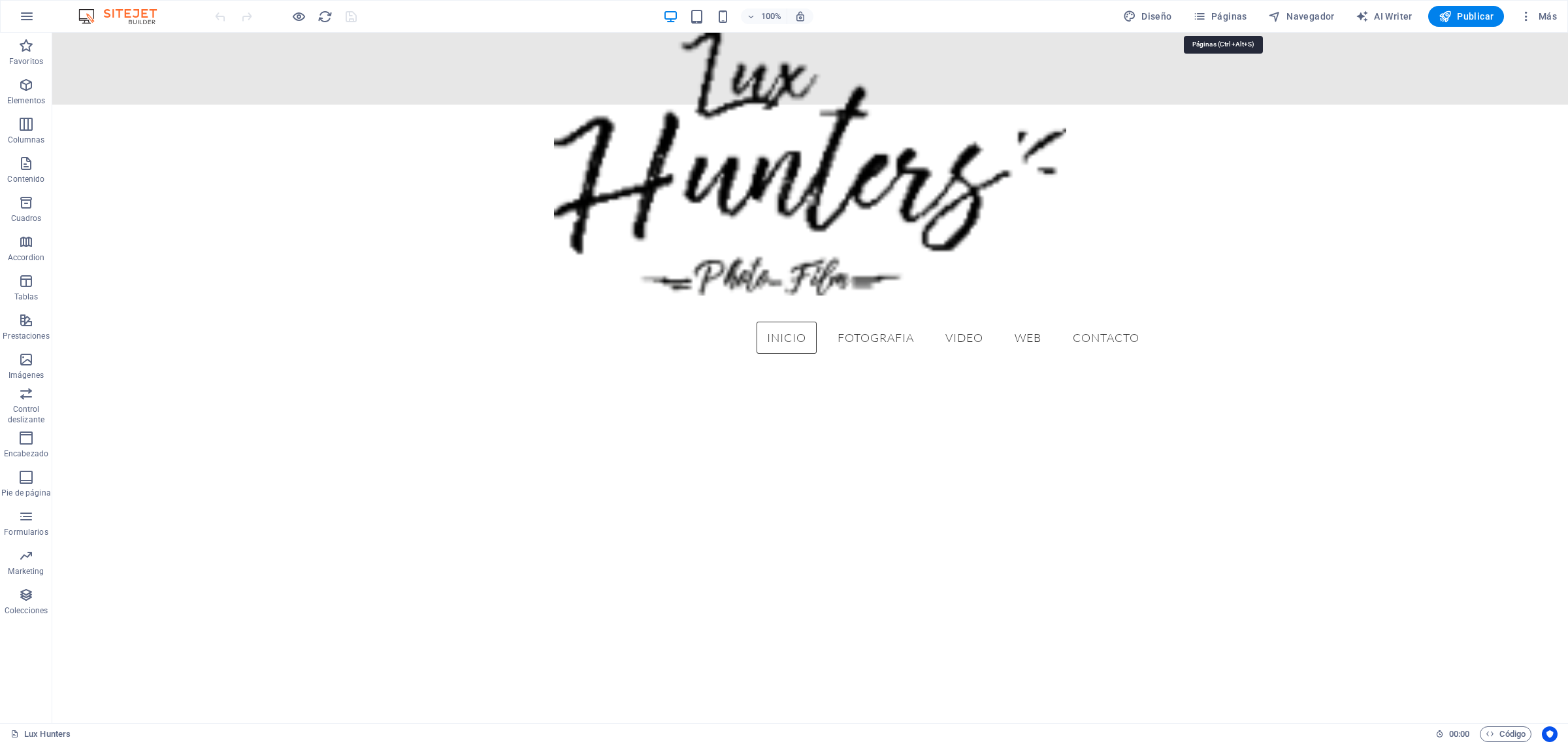
click at [1222, 13] on span "Páginas" at bounding box center [1219, 16] width 54 height 13
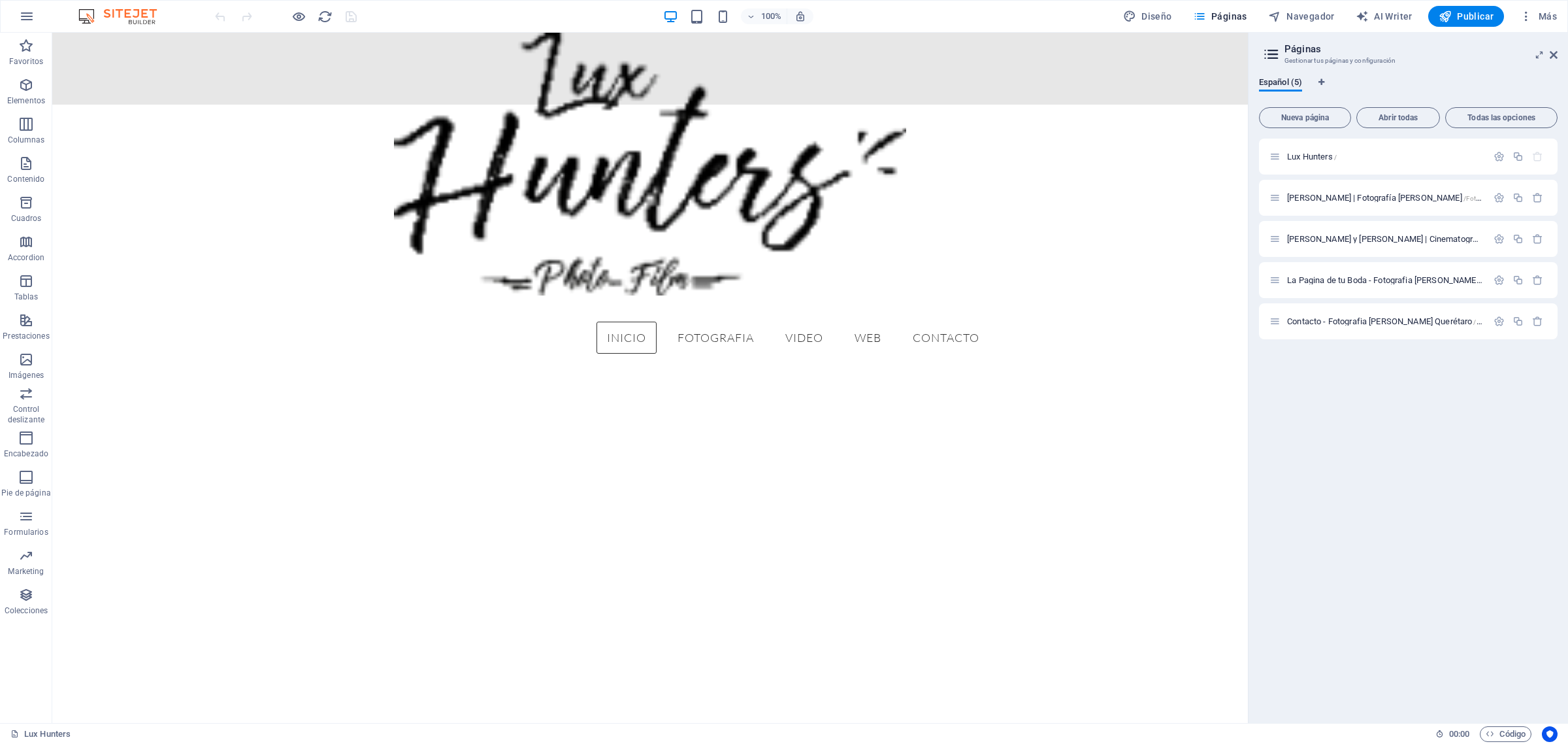
click at [1364, 195] on span "[PERSON_NAME] | Fotografía [PERSON_NAME] /Fotografia-Bodas-Quertaro" at bounding box center [1414, 197] width 257 height 9
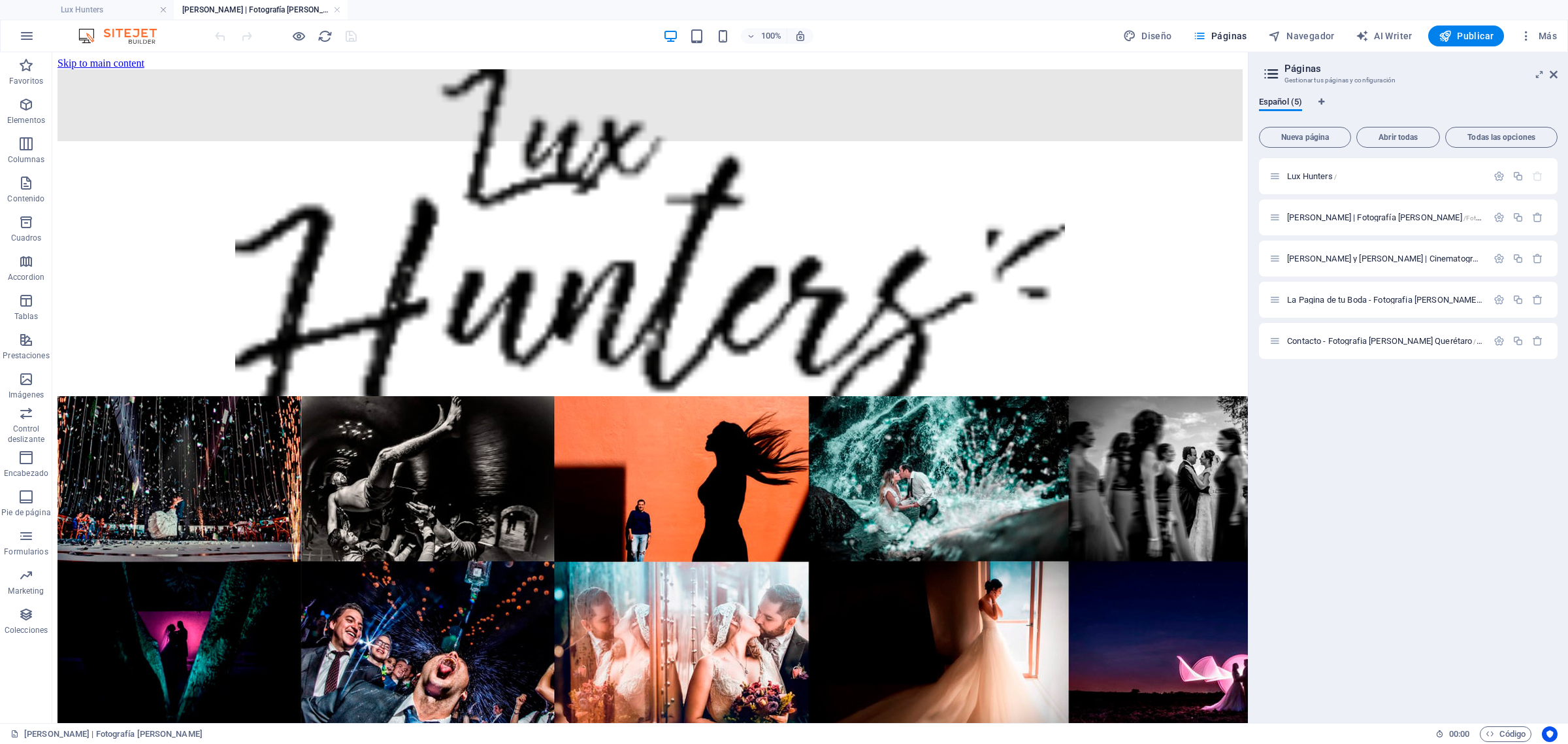
scroll to position [326, 0]
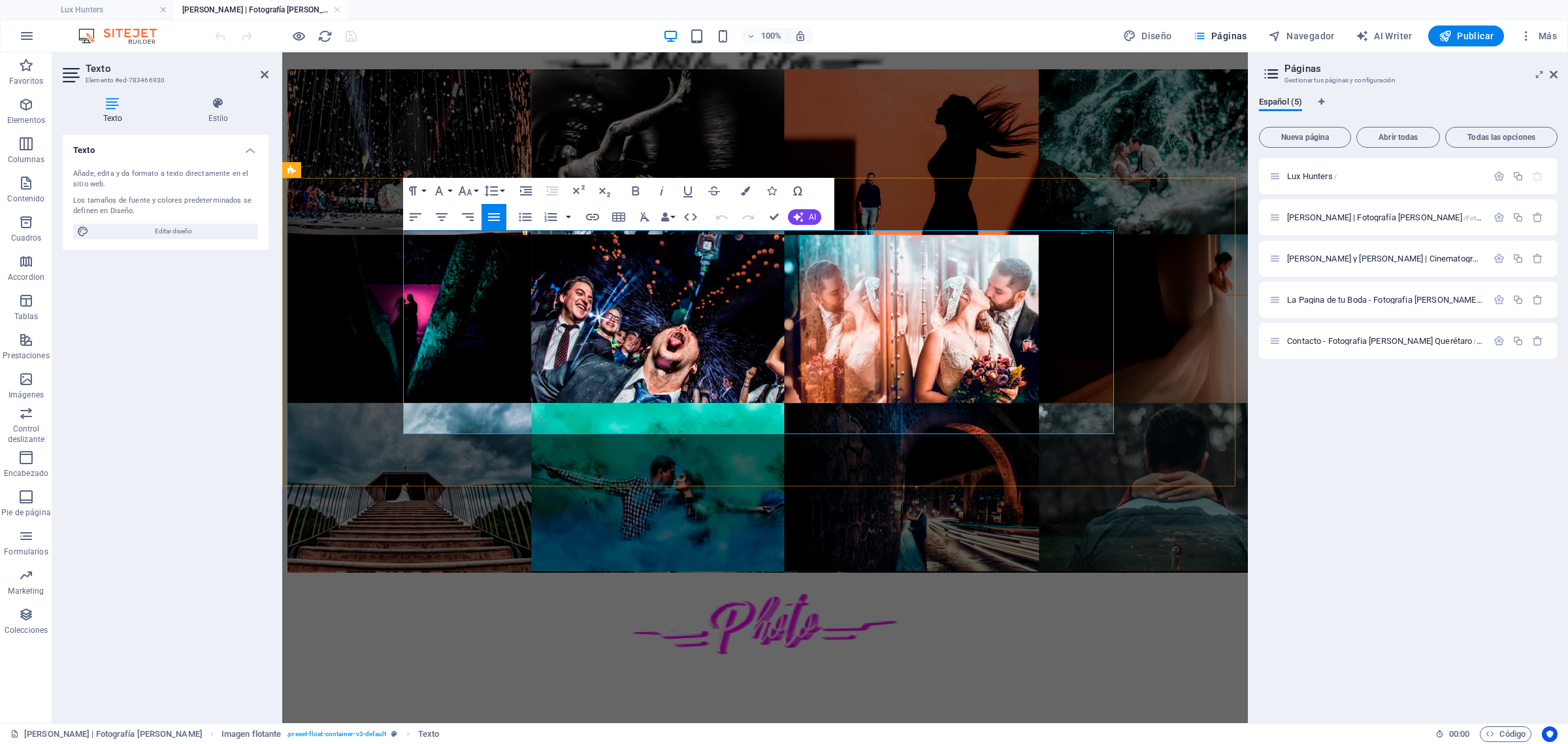
drag, startPoint x: 703, startPoint y: 242, endPoint x: 1007, endPoint y: 412, distance: 348.3
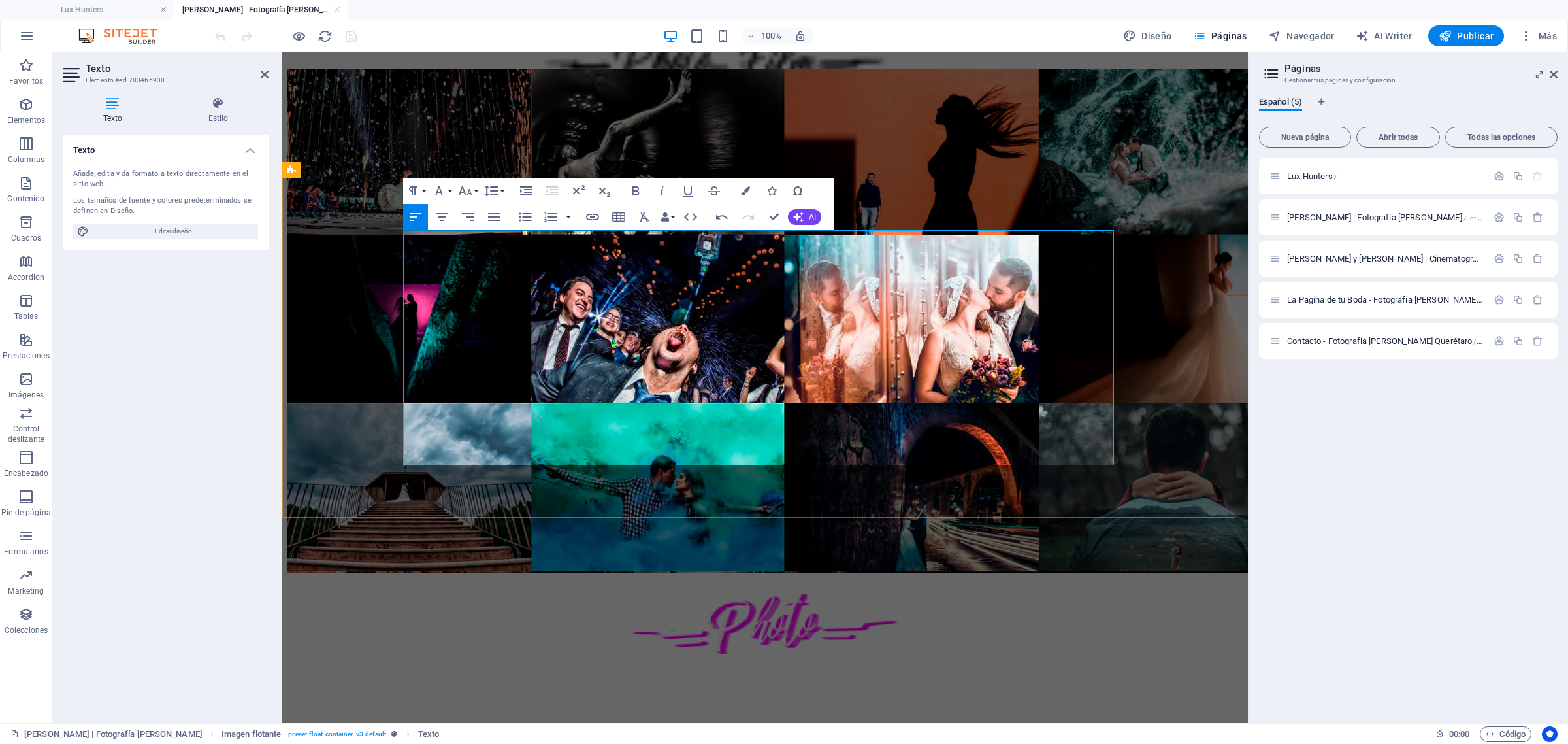
drag, startPoint x: 840, startPoint y: 425, endPoint x: 702, endPoint y: 240, distance: 230.8
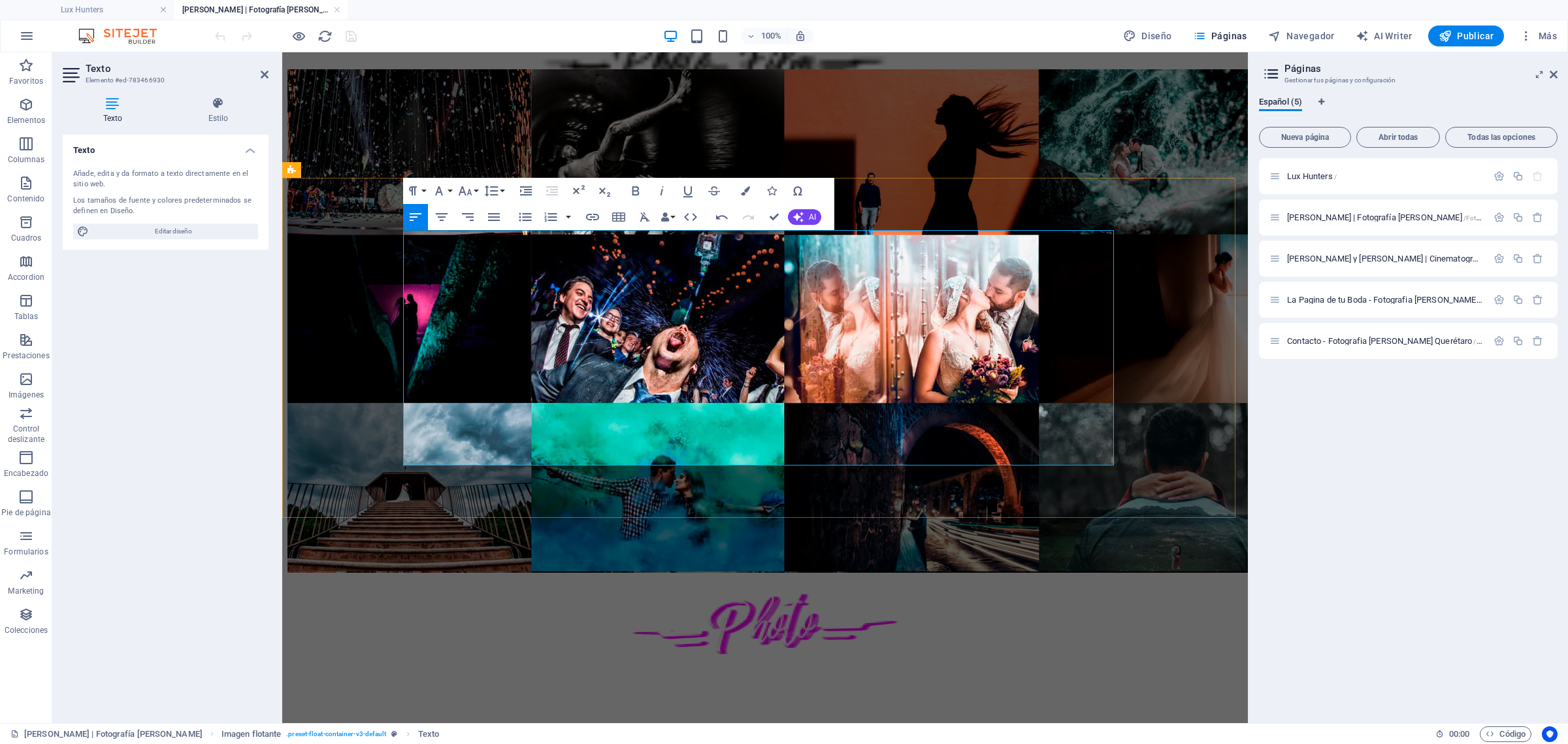
click at [489, 213] on icon "button" at bounding box center [493, 216] width 11 height 8
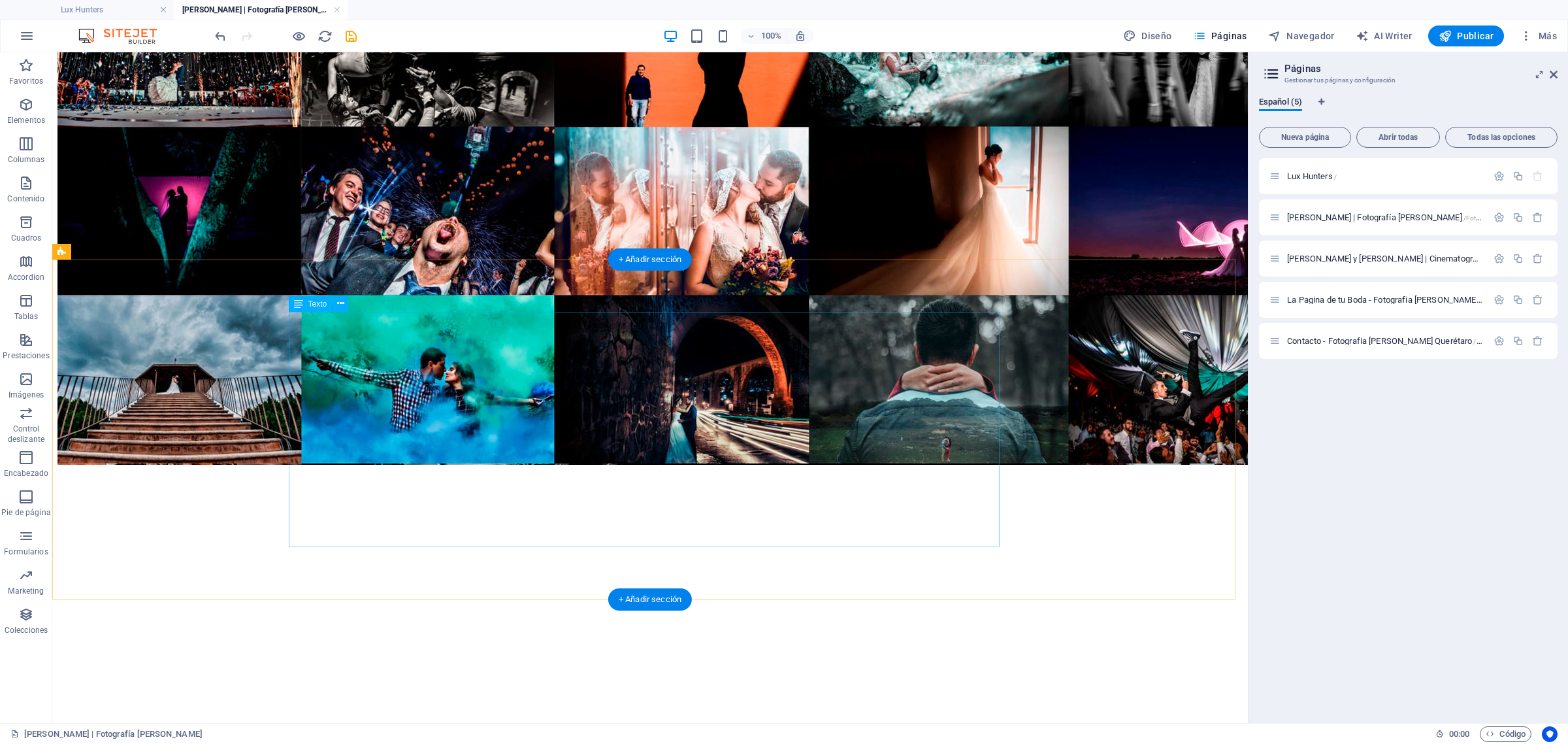
scroll to position [0, 0]
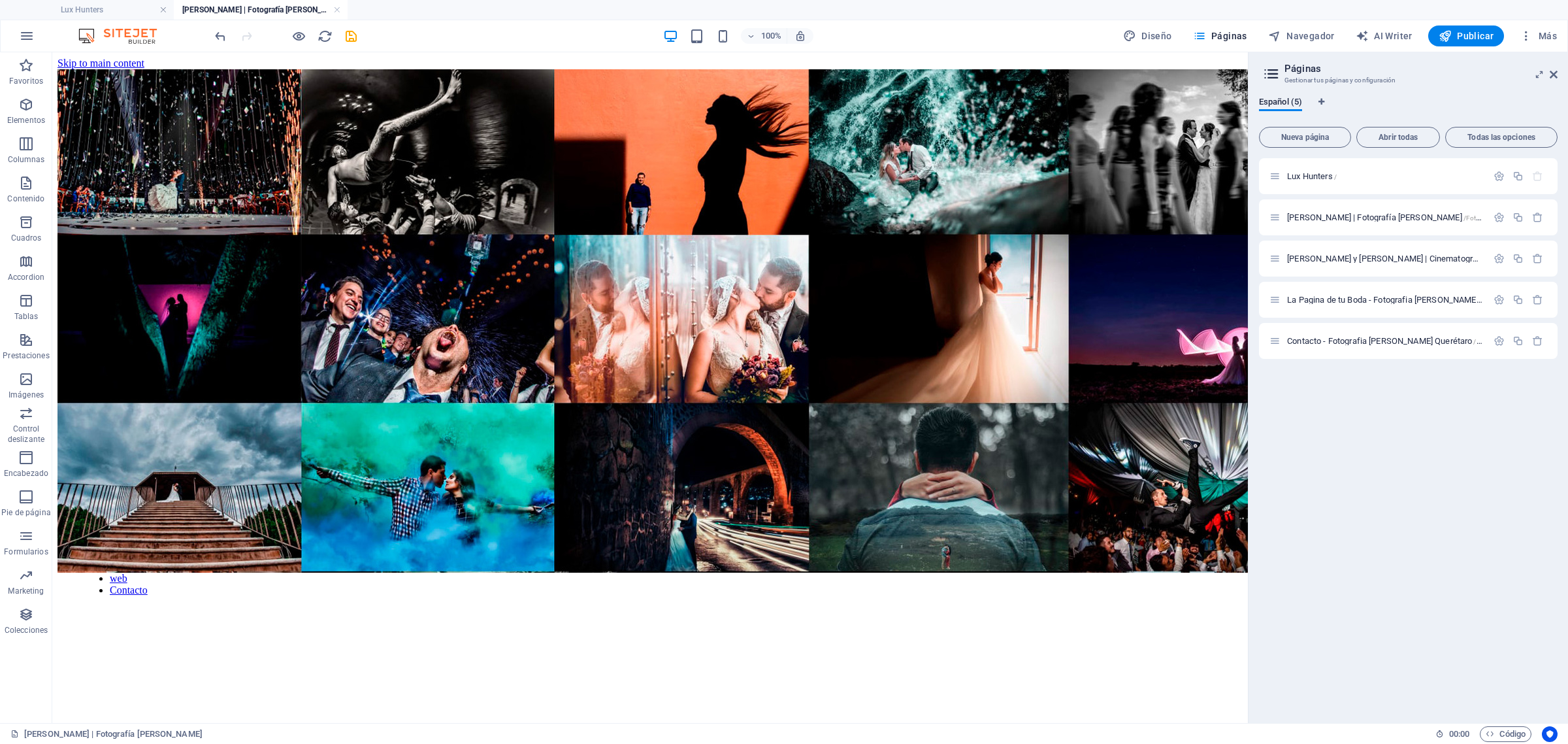
click at [1484, 34] on span "Publicar" at bounding box center [1466, 36] width 56 height 13
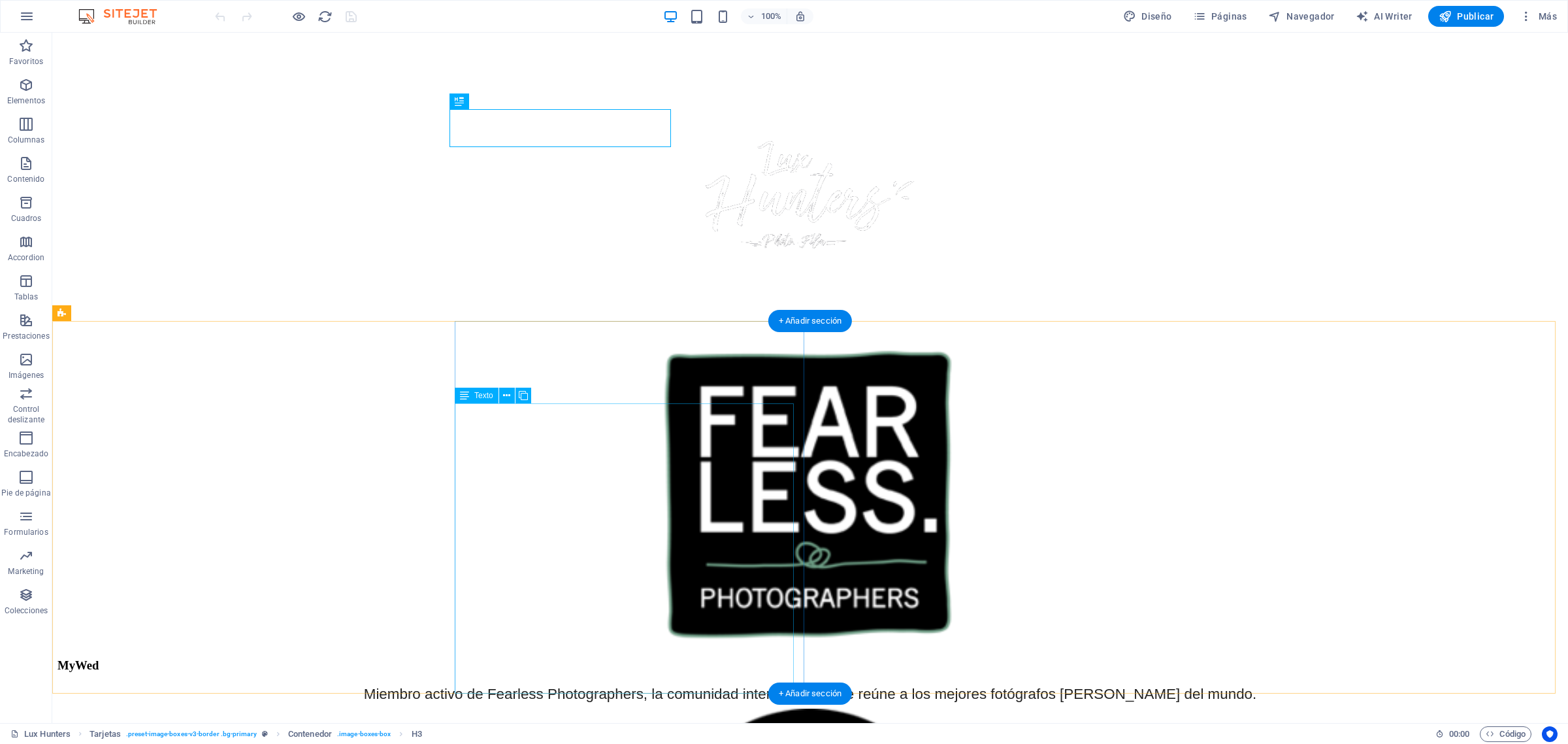
scroll to position [783, 0]
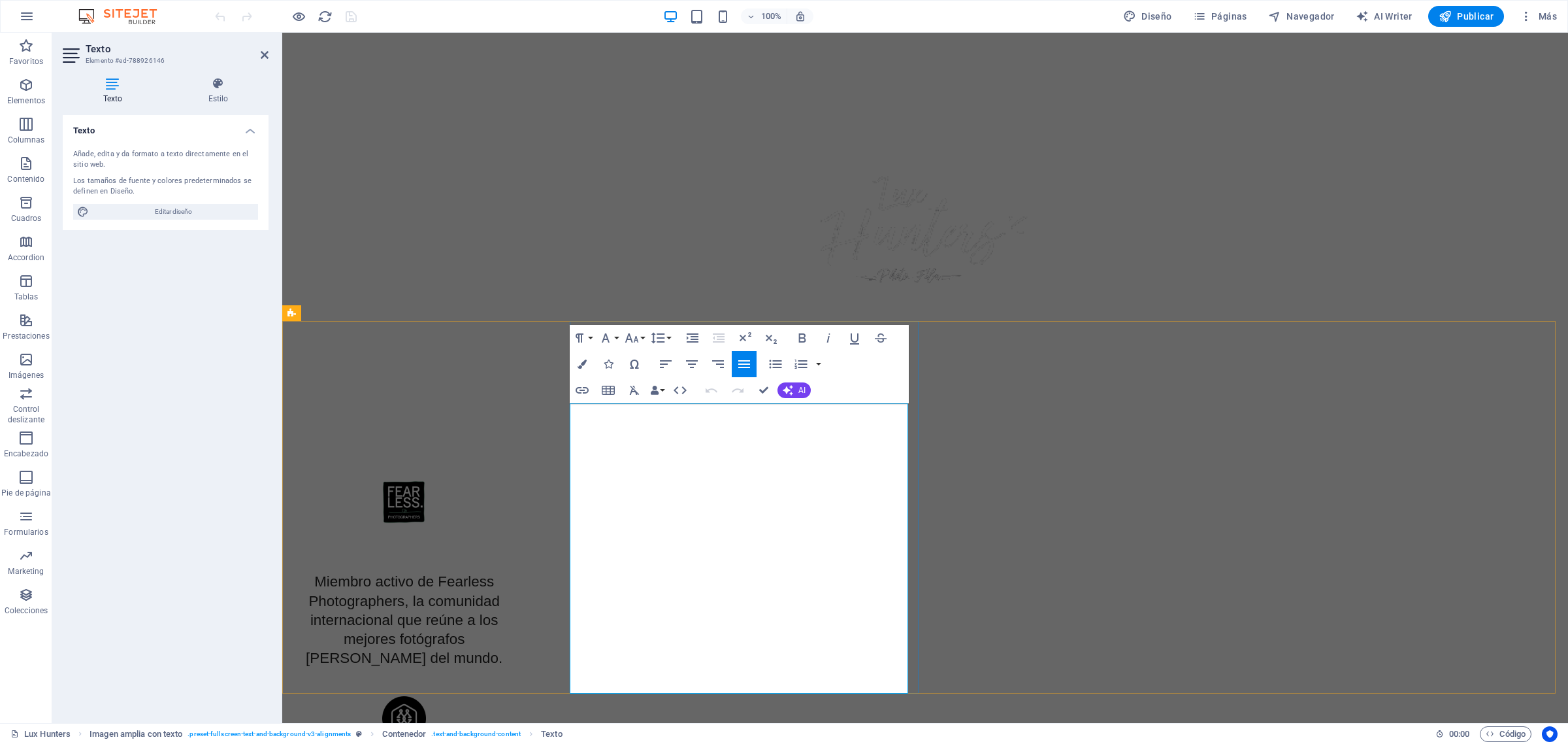
drag, startPoint x: 571, startPoint y: 413, endPoint x: 681, endPoint y: 651, distance: 262.2
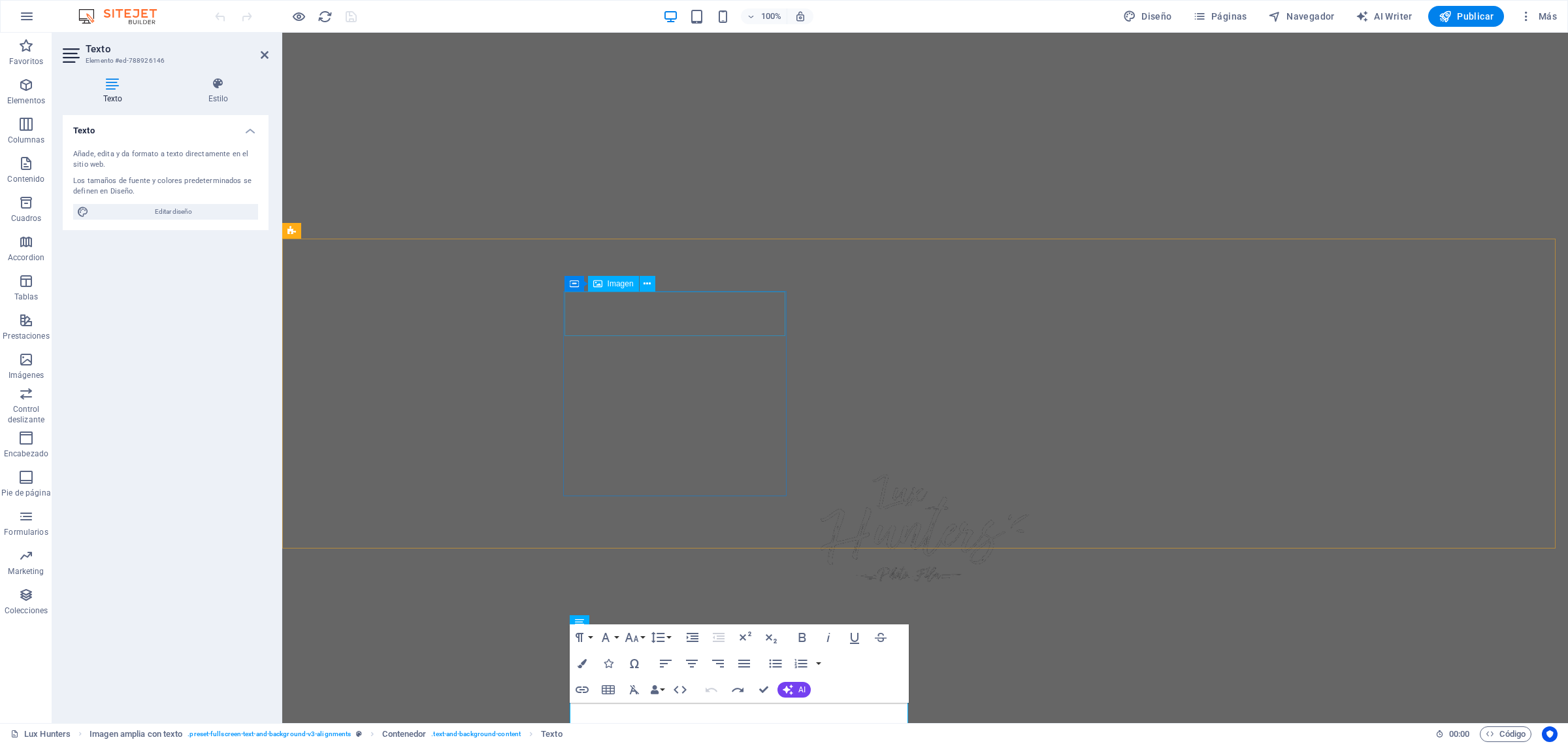
scroll to position [701, 0]
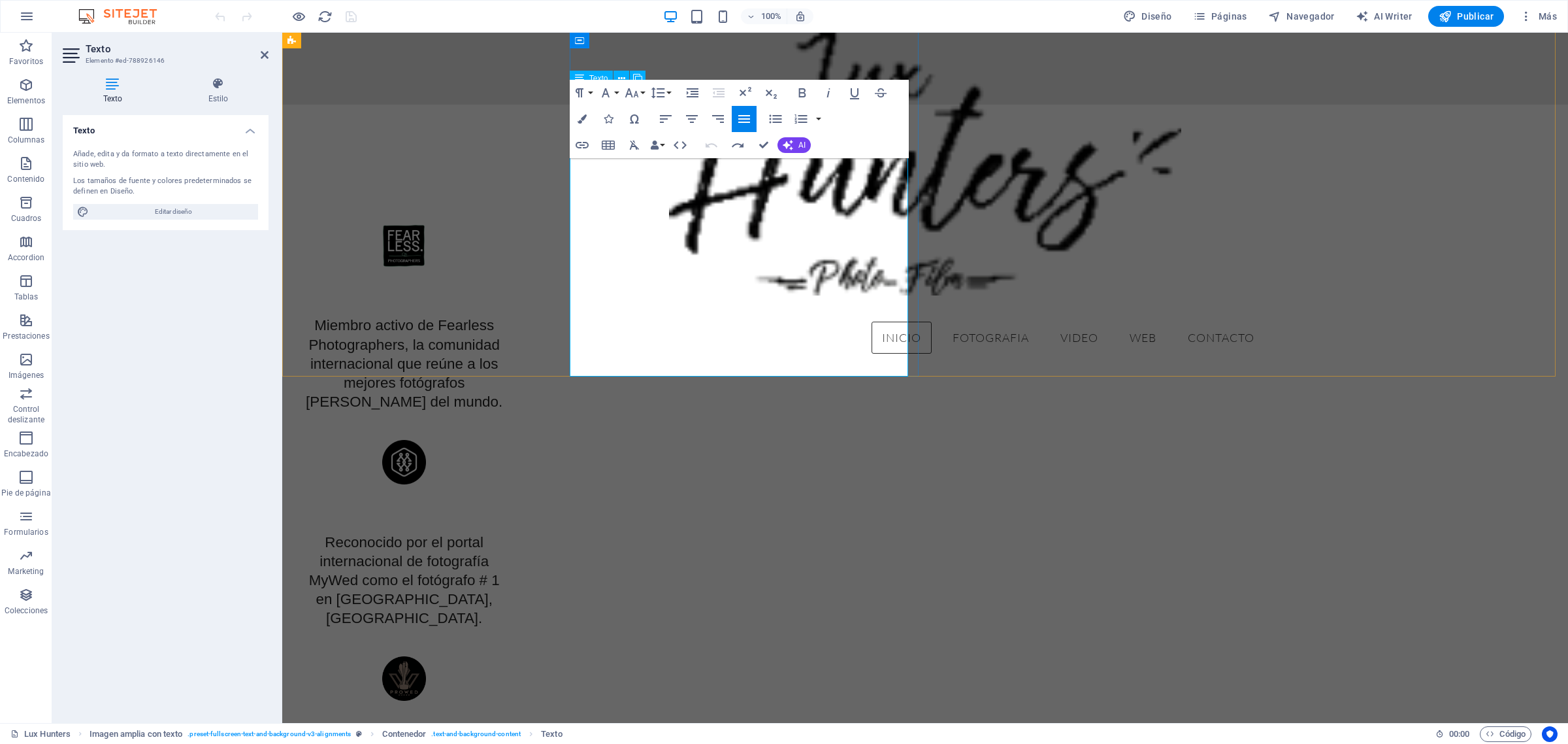
scroll to position [1028, 0]
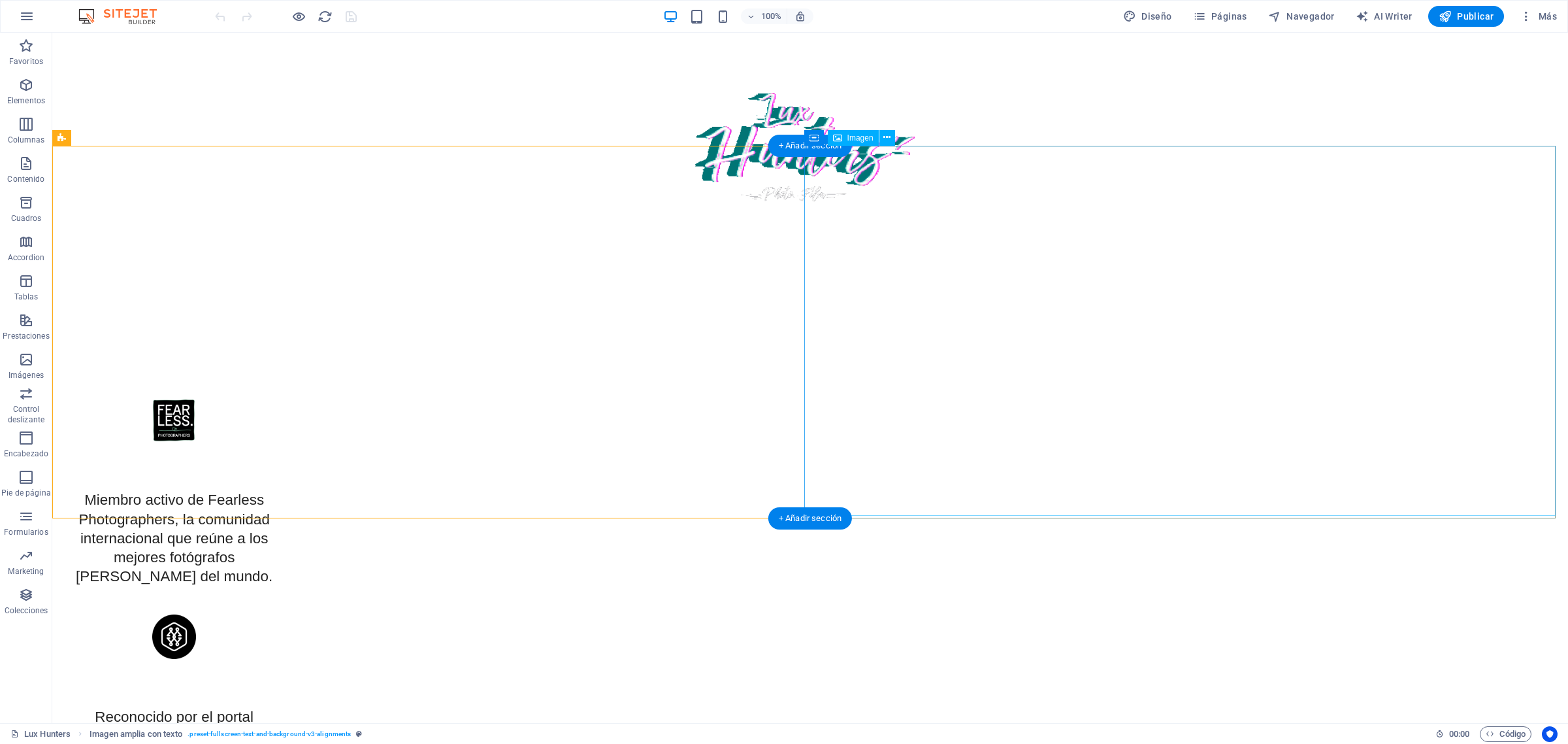
scroll to position [946, 0]
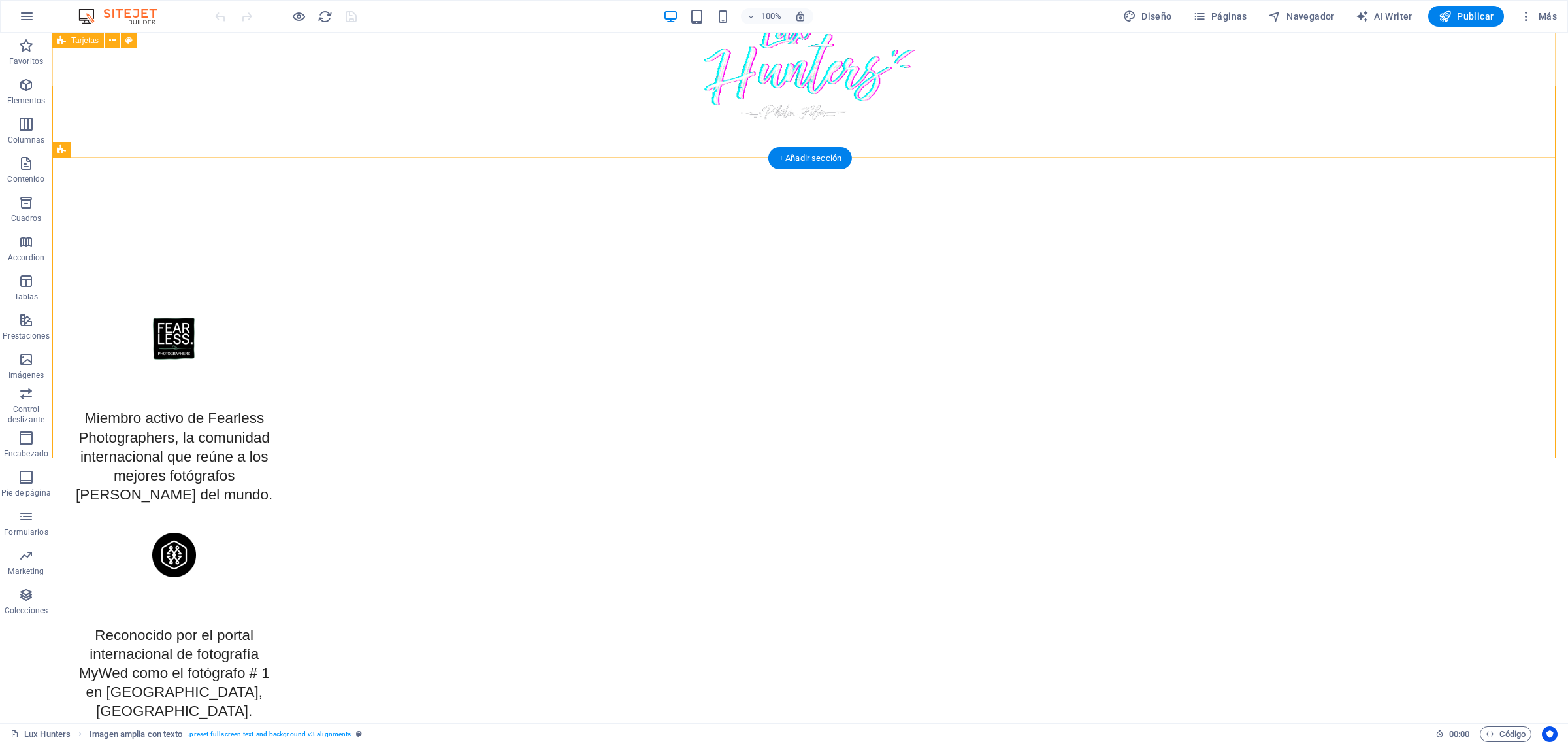
click at [1167, 263] on div "MyWed Miembro activo de Fearless Photographers, la comunidad internacional que …" at bounding box center [809, 634] width 1515 height 743
